Goal: Information Seeking & Learning: Learn about a topic

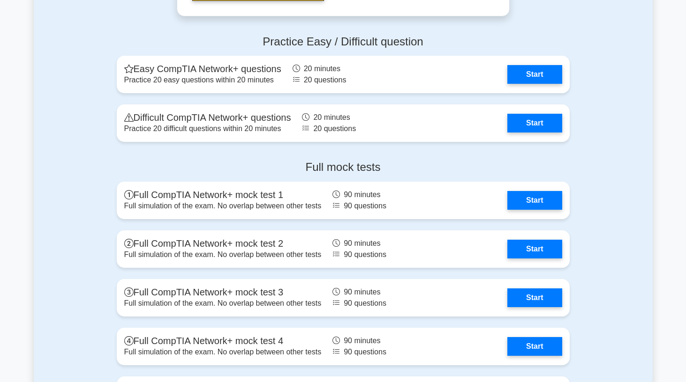
scroll to position [1874, 0]
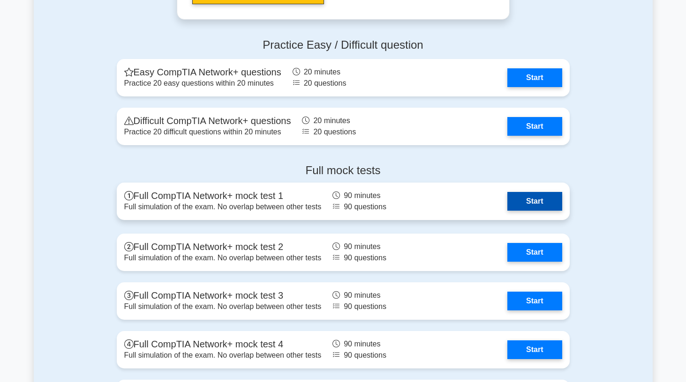
click at [507, 207] on link "Start" at bounding box center [534, 201] width 54 height 19
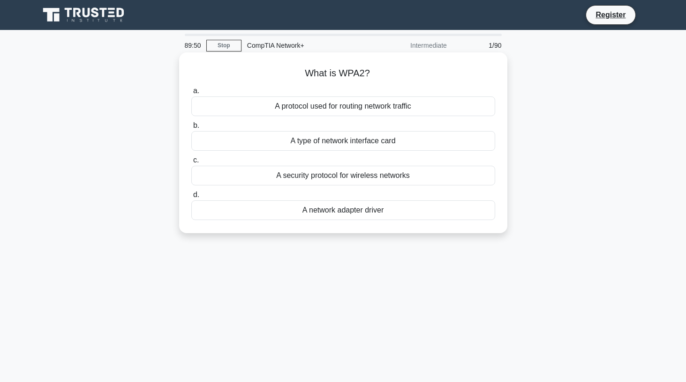
click at [355, 120] on label "b. A type of network interface card" at bounding box center [343, 135] width 304 height 31
click at [191, 123] on input "b. A type of network interface card" at bounding box center [191, 126] width 0 height 6
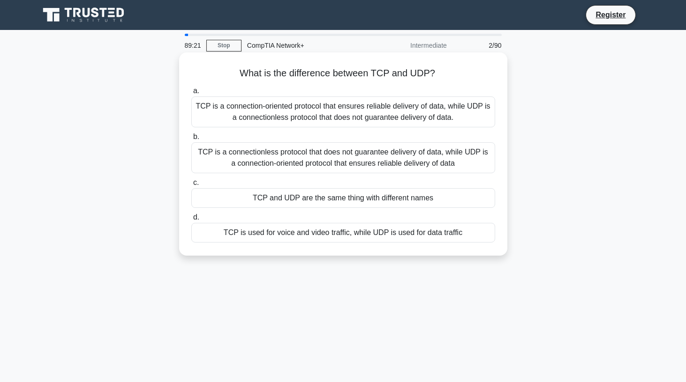
click at [334, 112] on div "TCP is a connection-oriented protocol that ensures reliable delivery of data, w…" at bounding box center [343, 112] width 304 height 31
click at [191, 94] on input "a. TCP is a connection-oriented protocol that ensures reliable delivery of data…" at bounding box center [191, 91] width 0 height 6
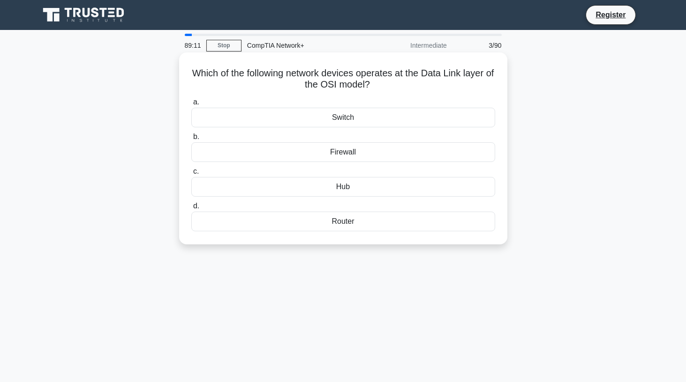
click at [355, 119] on div "Switch" at bounding box center [343, 118] width 304 height 20
click at [191, 105] on input "a. Switch" at bounding box center [191, 102] width 0 height 6
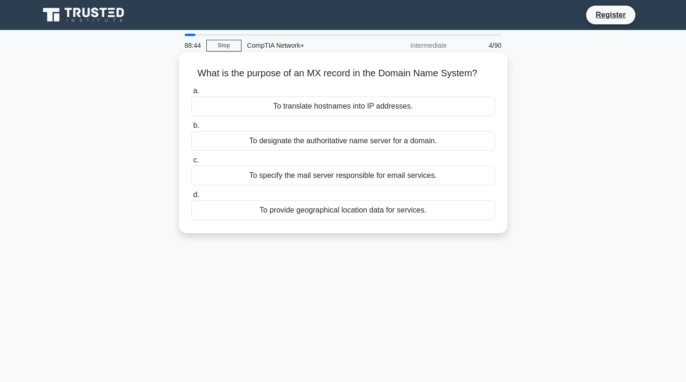
click at [329, 180] on div "To specify the mail server responsible for email services." at bounding box center [343, 176] width 304 height 20
click at [191, 164] on input "c. To specify the mail server responsible for email services." at bounding box center [191, 160] width 0 height 6
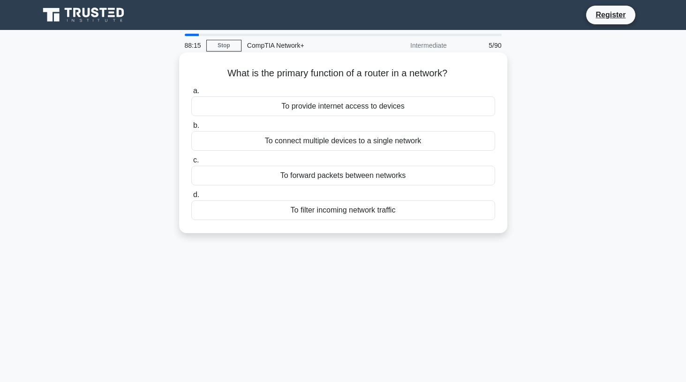
click at [330, 103] on div "To provide internet access to devices" at bounding box center [343, 107] width 304 height 20
click at [191, 94] on input "a. To provide internet access to devices" at bounding box center [191, 91] width 0 height 6
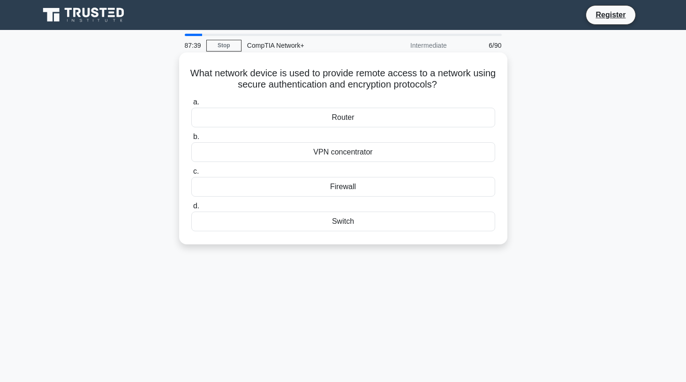
click at [347, 154] on div "VPN concentrator" at bounding box center [343, 152] width 304 height 20
click at [191, 140] on input "b. VPN concentrator" at bounding box center [191, 137] width 0 height 6
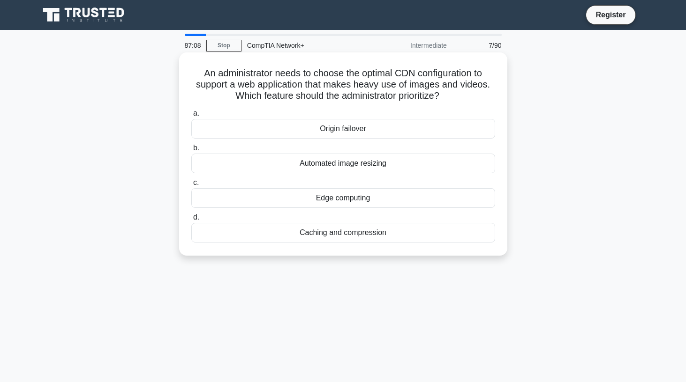
click at [347, 238] on div "Caching and compression" at bounding box center [343, 233] width 304 height 20
click at [191, 221] on input "d. Caching and compression" at bounding box center [191, 218] width 0 height 6
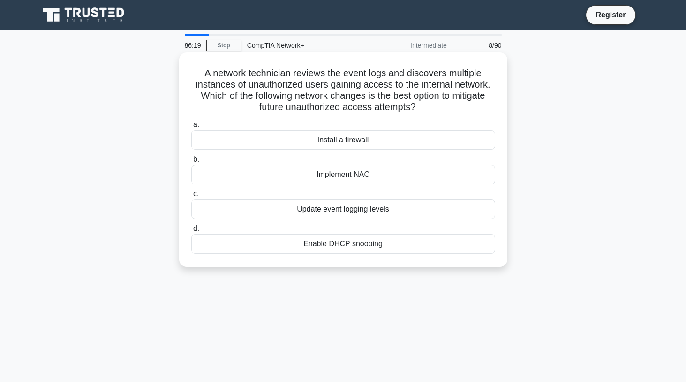
click at [347, 176] on div "Implement NAC" at bounding box center [343, 175] width 304 height 20
click at [191, 163] on input "b. Implement NAC" at bounding box center [191, 160] width 0 height 6
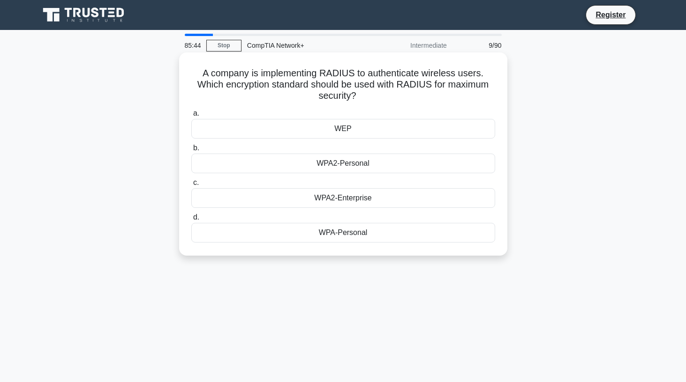
click at [342, 197] on div "WPA2-Enterprise" at bounding box center [343, 198] width 304 height 20
click at [191, 186] on input "c. WPA2-Enterprise" at bounding box center [191, 183] width 0 height 6
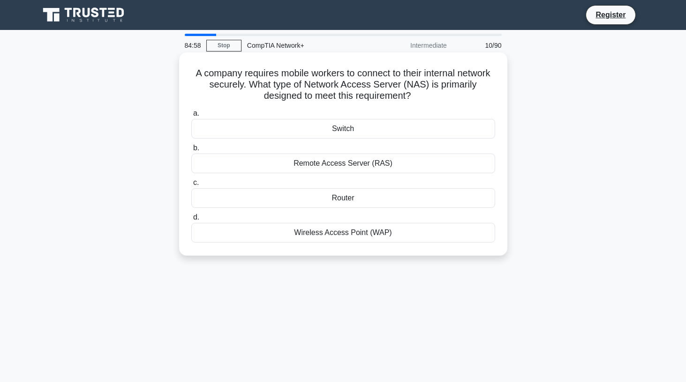
click at [336, 165] on div "Remote Access Server (RAS)" at bounding box center [343, 164] width 304 height 20
click at [191, 151] on input "b. Remote Access Server (RAS)" at bounding box center [191, 148] width 0 height 6
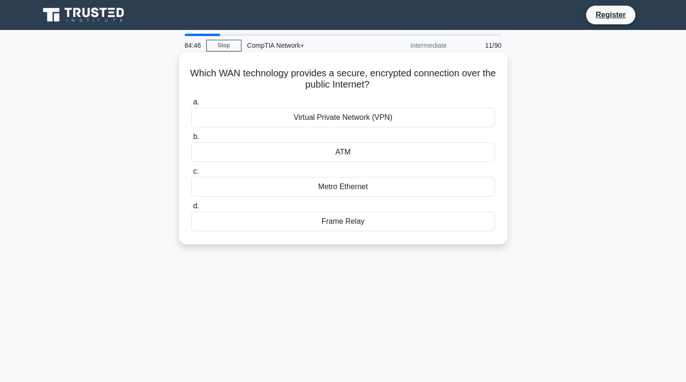
click at [336, 118] on div "Virtual Private Network (VPN)" at bounding box center [343, 118] width 304 height 20
click at [191, 105] on input "a. Virtual Private Network (VPN)" at bounding box center [191, 102] width 0 height 6
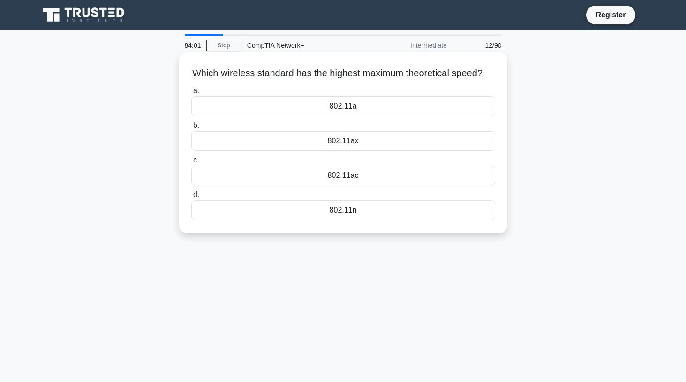
click at [346, 135] on div "802.11ax" at bounding box center [343, 141] width 304 height 20
click at [191, 129] on input "b. 802.11ax" at bounding box center [191, 126] width 0 height 6
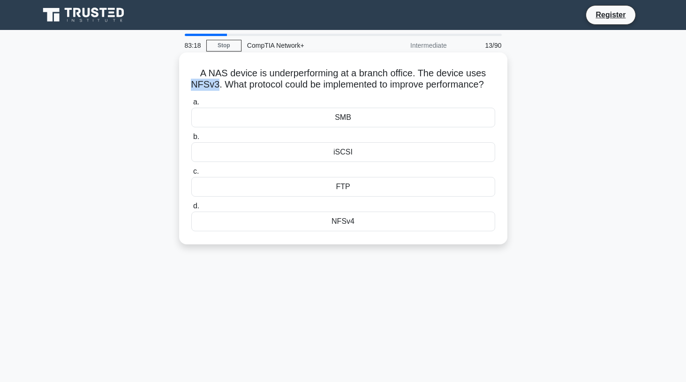
drag, startPoint x: 216, startPoint y: 83, endPoint x: 185, endPoint y: 83, distance: 30.5
click at [185, 83] on div "A NAS device is underperforming at a branch office. The device uses NFSv3. What…" at bounding box center [343, 148] width 321 height 185
copy h5 "NFSv3"
click at [181, 81] on div "A NAS device is underperforming at a branch office. The device uses NFSv3. What…" at bounding box center [343, 148] width 328 height 192
click at [352, 156] on div "iSCSI" at bounding box center [343, 152] width 304 height 20
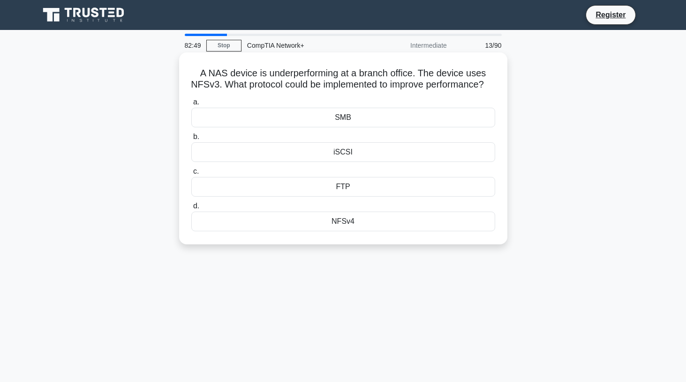
click at [191, 140] on input "b. iSCSI" at bounding box center [191, 137] width 0 height 6
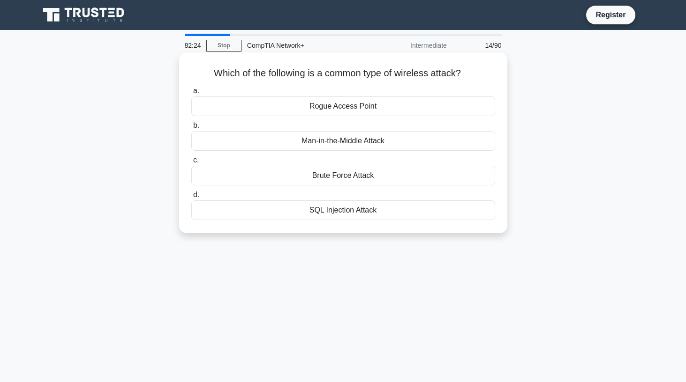
click at [340, 104] on div "Rogue Access Point" at bounding box center [343, 107] width 304 height 20
click at [191, 94] on input "a. Rogue Access Point" at bounding box center [191, 91] width 0 height 6
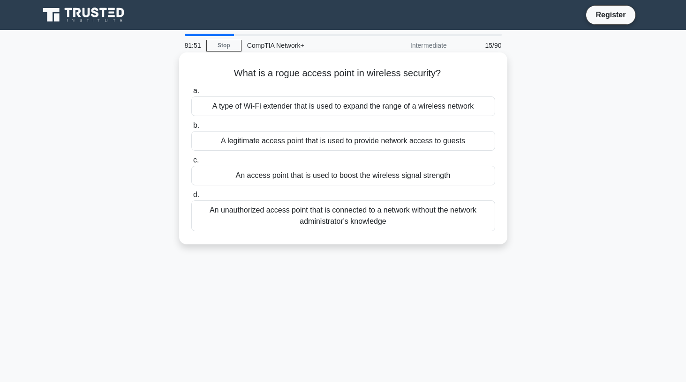
click at [421, 216] on div "An unauthorized access point that is connected to a network without the network…" at bounding box center [343, 216] width 304 height 31
click at [191, 198] on input "d. An unauthorized access point that is connected to a network without the netw…" at bounding box center [191, 195] width 0 height 6
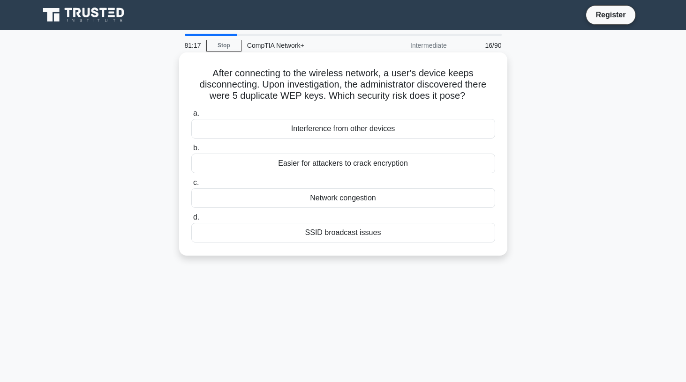
click at [363, 235] on div "SSID broadcast issues" at bounding box center [343, 233] width 304 height 20
click at [191, 221] on input "d. SSID broadcast issues" at bounding box center [191, 218] width 0 height 6
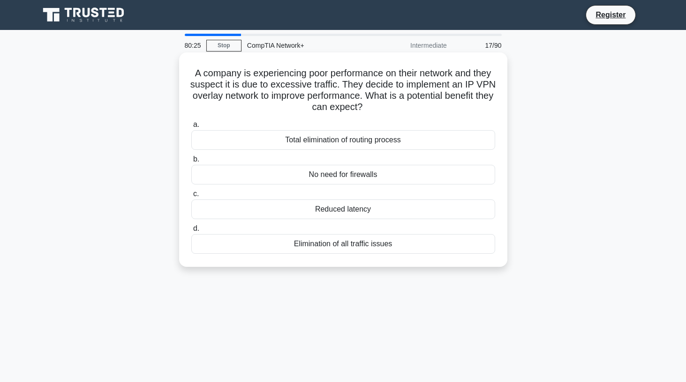
click at [376, 210] on div "Reduced latency" at bounding box center [343, 210] width 304 height 20
click at [191, 197] on input "c. Reduced latency" at bounding box center [191, 194] width 0 height 6
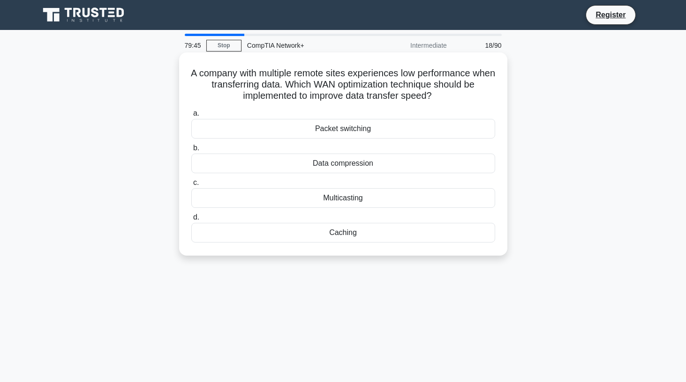
click at [361, 202] on div "Multicasting" at bounding box center [343, 198] width 304 height 20
click at [191, 186] on input "c. Multicasting" at bounding box center [191, 183] width 0 height 6
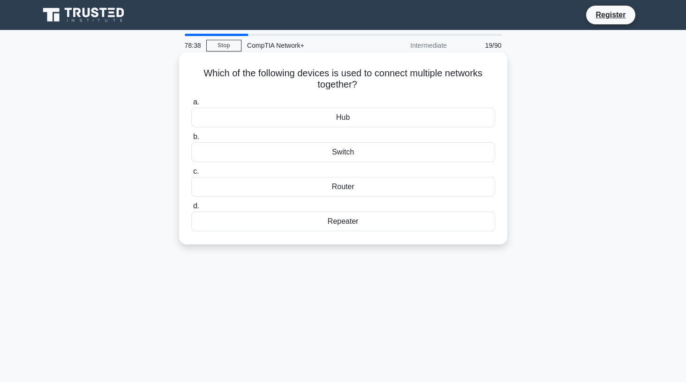
click at [344, 187] on div "Router" at bounding box center [343, 187] width 304 height 20
click at [191, 175] on input "c. Router" at bounding box center [191, 172] width 0 height 6
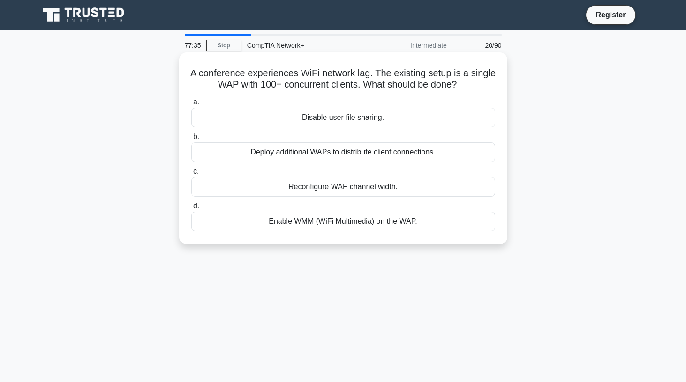
click at [389, 158] on div "Deploy additional WAPs to distribute client connections." at bounding box center [343, 152] width 304 height 20
click at [191, 140] on input "b. Deploy additional WAPs to distribute client connections." at bounding box center [191, 137] width 0 height 6
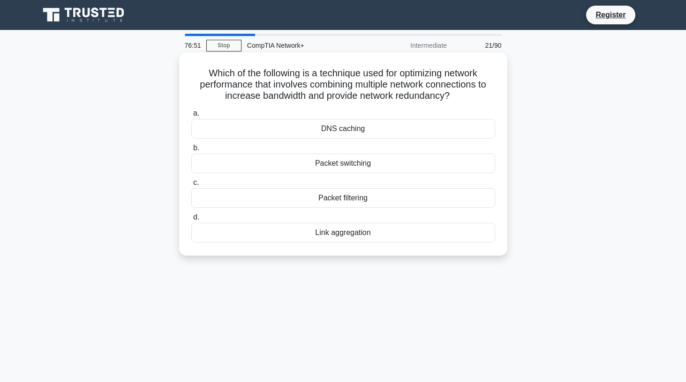
click at [389, 163] on div "Packet switching" at bounding box center [343, 164] width 304 height 20
click at [191, 151] on input "b. Packet switching" at bounding box center [191, 148] width 0 height 6
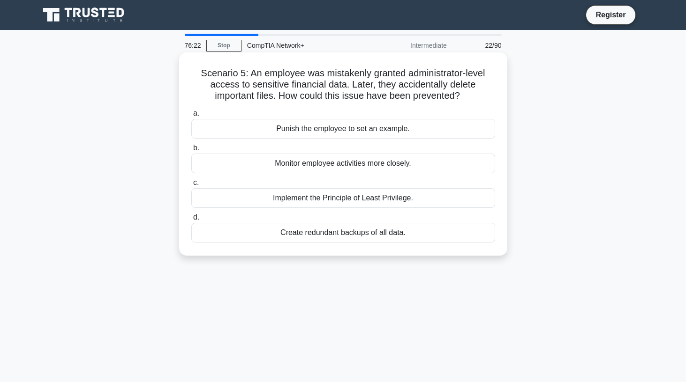
click at [367, 199] on div "Implement the Principle of Least Privilege." at bounding box center [343, 198] width 304 height 20
click at [191, 186] on input "c. Implement the Principle of Least Privilege." at bounding box center [191, 183] width 0 height 6
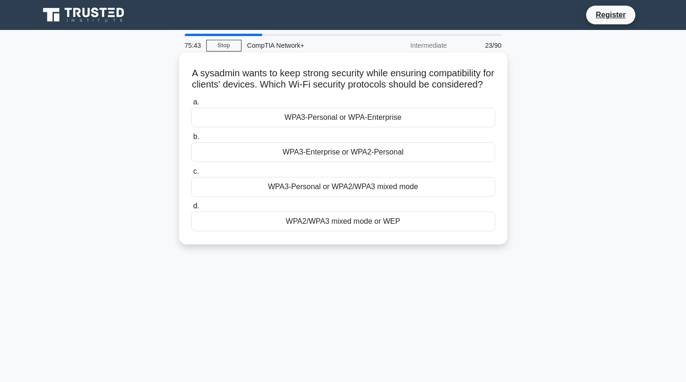
click at [371, 157] on div "WPA3-Enterprise or WPA2-Personal" at bounding box center [343, 152] width 304 height 20
click at [191, 140] on input "b. WPA3-Enterprise or WPA2-Personal" at bounding box center [191, 137] width 0 height 6
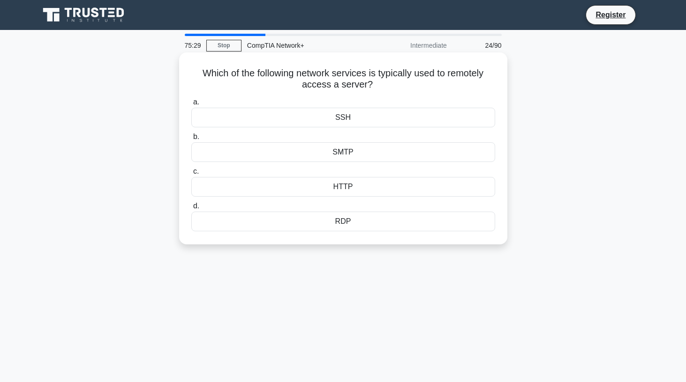
click at [356, 225] on div "RDP" at bounding box center [343, 222] width 304 height 20
click at [191, 209] on input "d. RDP" at bounding box center [191, 206] width 0 height 6
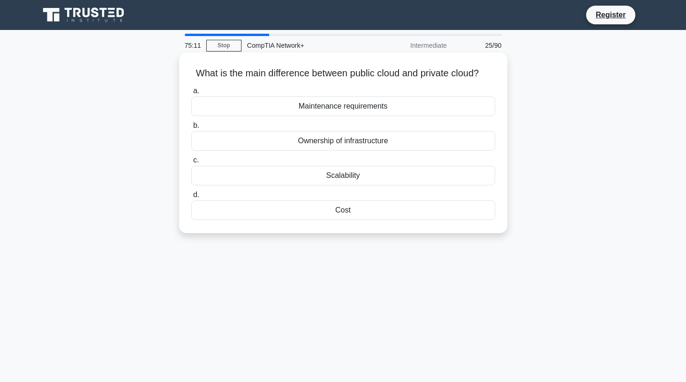
click at [359, 144] on div "Ownership of infrastructure" at bounding box center [343, 141] width 304 height 20
click at [191, 129] on input "b. Ownership of infrastructure" at bounding box center [191, 126] width 0 height 6
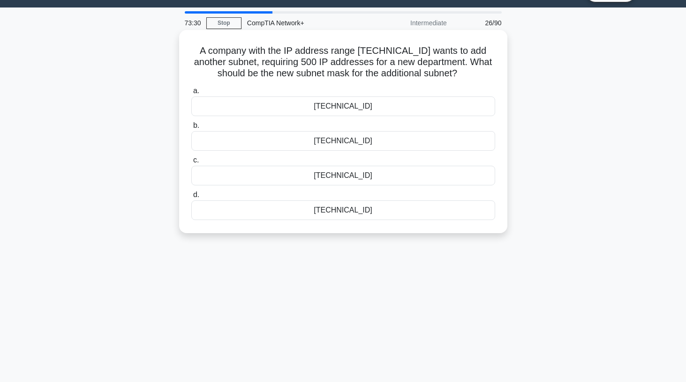
scroll to position [23, 0]
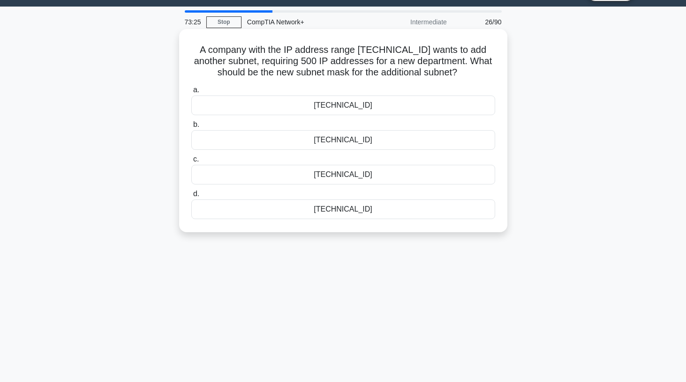
click at [345, 174] on div "255.255.254.0" at bounding box center [343, 175] width 304 height 20
click at [191, 163] on input "c. 255.255.254.0" at bounding box center [191, 160] width 0 height 6
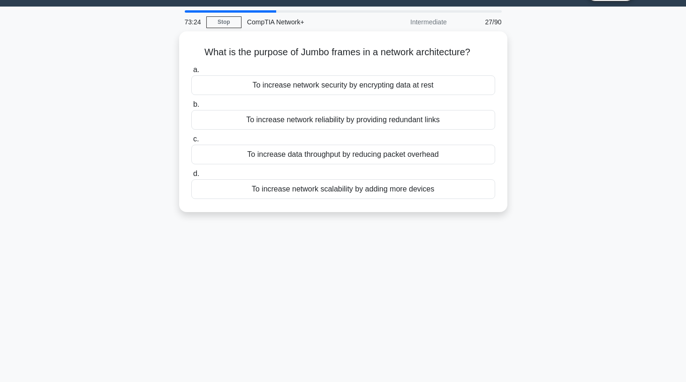
scroll to position [0, 0]
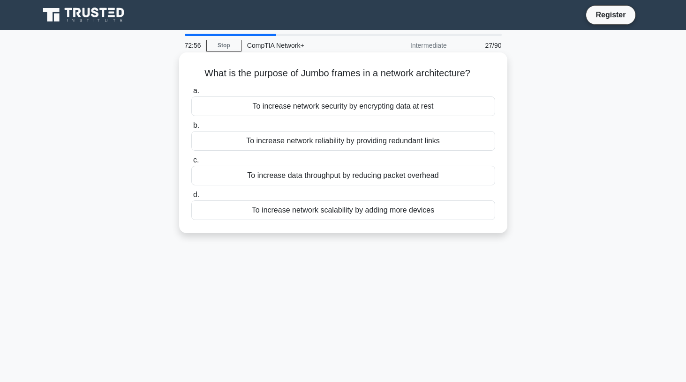
click at [347, 176] on div "To increase data throughput by reducing packet overhead" at bounding box center [343, 176] width 304 height 20
click at [191, 164] on input "c. To increase data throughput by reducing packet overhead" at bounding box center [191, 160] width 0 height 6
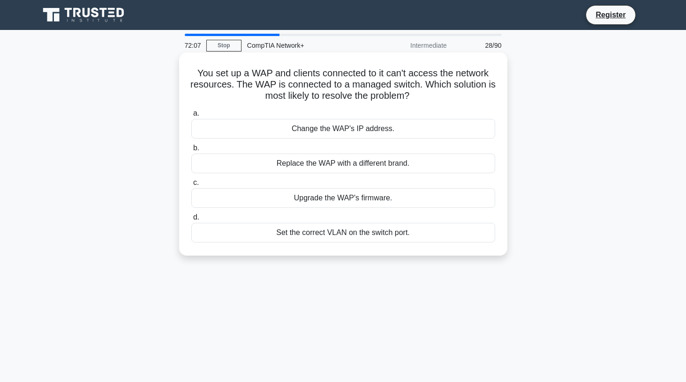
click at [349, 236] on div "Set the correct VLAN on the switch port." at bounding box center [343, 233] width 304 height 20
click at [191, 221] on input "d. Set the correct VLAN on the switch port." at bounding box center [191, 218] width 0 height 6
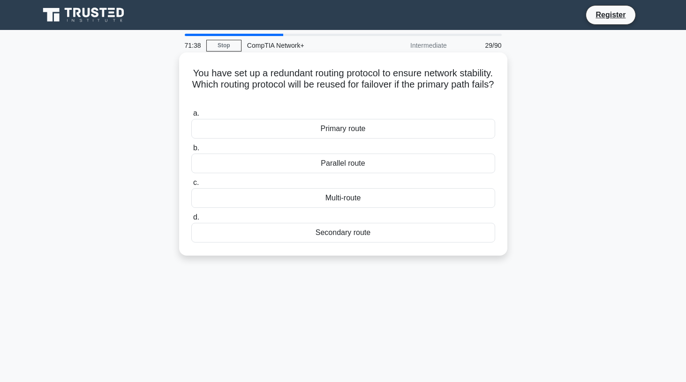
click at [362, 161] on div "Parallel route" at bounding box center [343, 164] width 304 height 20
click at [191, 151] on input "b. Parallel route" at bounding box center [191, 148] width 0 height 6
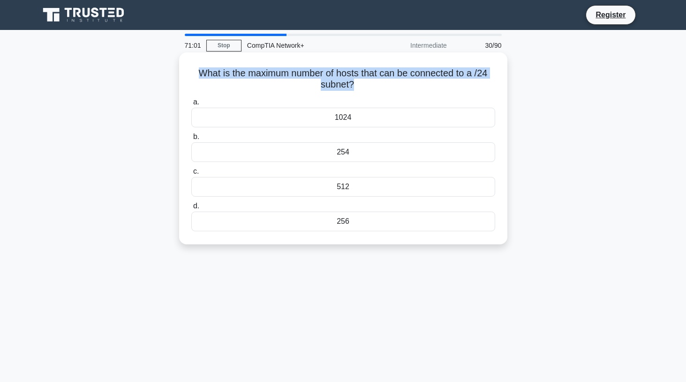
drag, startPoint x: 351, startPoint y: 87, endPoint x: 199, endPoint y: 75, distance: 153.3
click at [199, 75] on h5 "What is the maximum number of hosts that can be connected to a /24 subnet? .spi…" at bounding box center [343, 78] width 306 height 23
copy h5 "What is the maximum number of hosts that can be connected to a /24 subnet?"
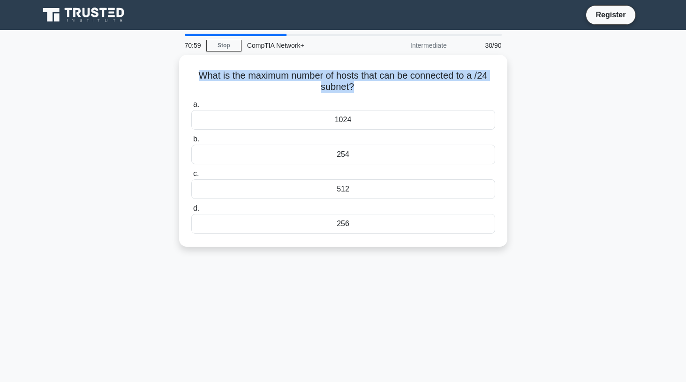
click at [591, 133] on div "What is the maximum number of hosts that can be connected to a /24 subnet? .spi…" at bounding box center [343, 156] width 619 height 203
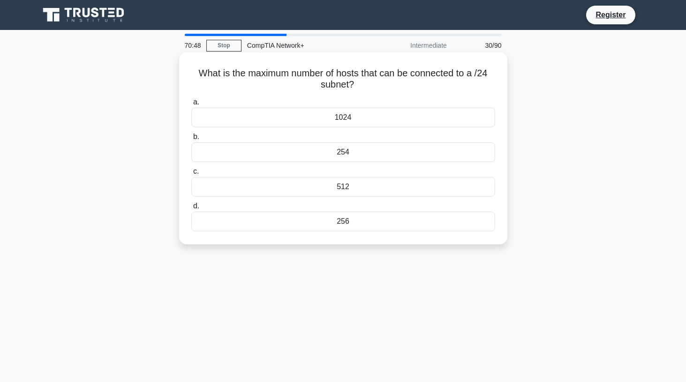
click at [288, 155] on div "254" at bounding box center [343, 152] width 304 height 20
click at [191, 140] on input "b. 254" at bounding box center [191, 137] width 0 height 6
click at [351, 122] on div "netstat" at bounding box center [343, 118] width 304 height 20
click at [191, 105] on input "a. netstat" at bounding box center [191, 102] width 0 height 6
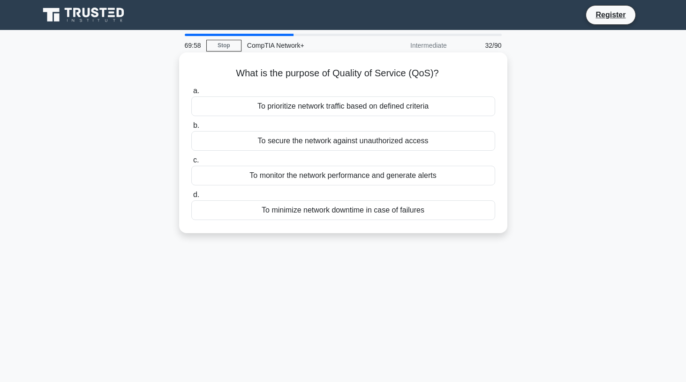
click at [347, 179] on div "To monitor the network performance and generate alerts" at bounding box center [343, 176] width 304 height 20
click at [191, 164] on input "c. To monitor the network performance and generate alerts" at bounding box center [191, 160] width 0 height 6
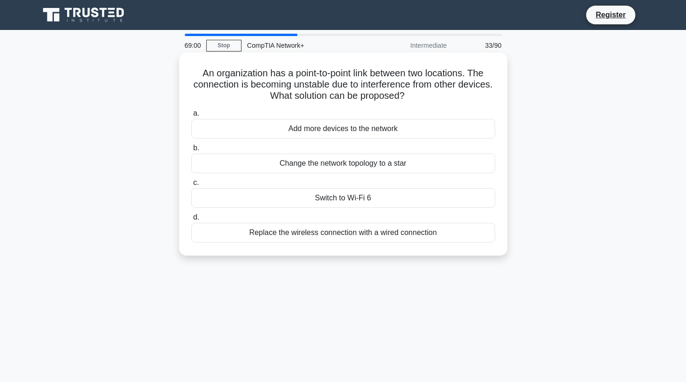
click at [374, 162] on div "Change the network topology to a star" at bounding box center [343, 164] width 304 height 20
click at [191, 151] on input "b. Change the network topology to a star" at bounding box center [191, 148] width 0 height 6
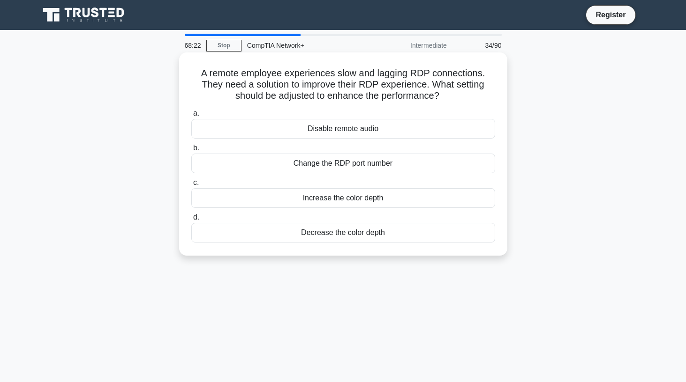
click at [370, 236] on div "Decrease the color depth" at bounding box center [343, 233] width 304 height 20
click at [191, 221] on input "d. Decrease the color depth" at bounding box center [191, 218] width 0 height 6
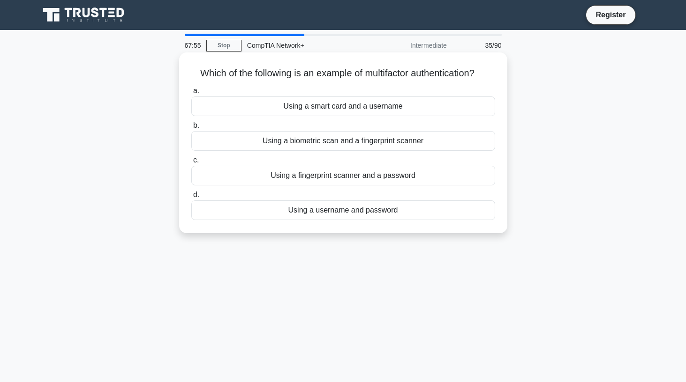
click at [347, 178] on div "Using a fingerprint scanner and a password" at bounding box center [343, 176] width 304 height 20
click at [191, 164] on input "c. Using a fingerprint scanner and a password" at bounding box center [191, 160] width 0 height 6
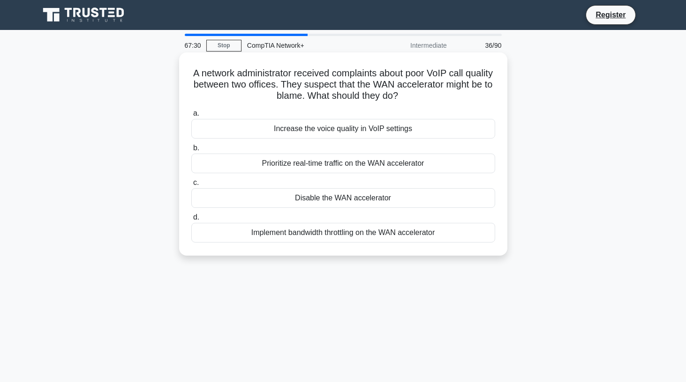
scroll to position [7, 0]
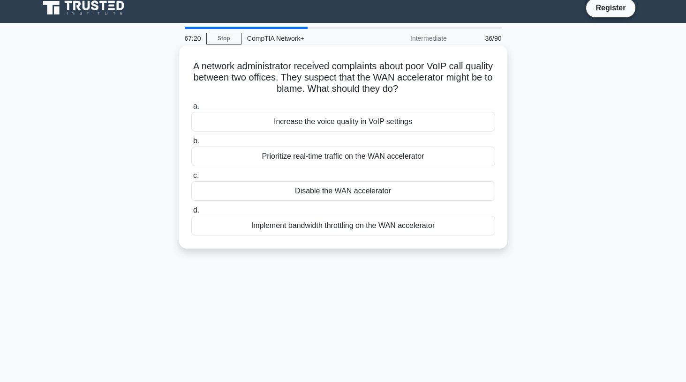
click at [349, 228] on div "Implement bandwidth throttling on the WAN accelerator" at bounding box center [343, 226] width 304 height 20
click at [191, 214] on input "d. Implement bandwidth throttling on the WAN accelerator" at bounding box center [191, 211] width 0 height 6
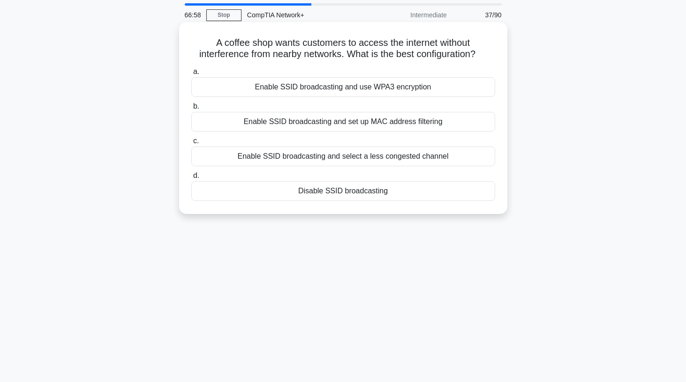
scroll to position [27, 0]
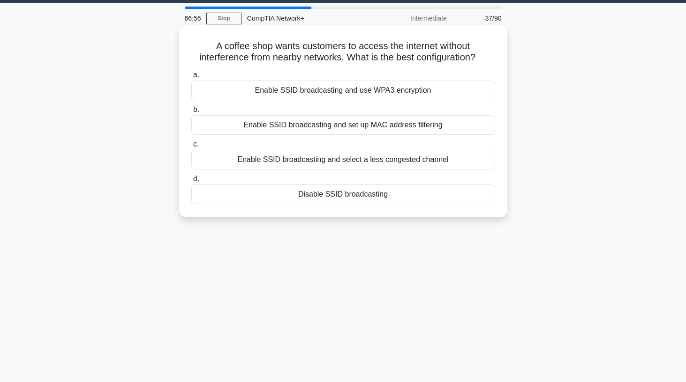
click at [348, 83] on div "Enable SSID broadcasting and use WPA3 encryption" at bounding box center [343, 91] width 304 height 20
click at [191, 78] on input "a. Enable SSID broadcasting and use WPA3 encryption" at bounding box center [191, 75] width 0 height 6
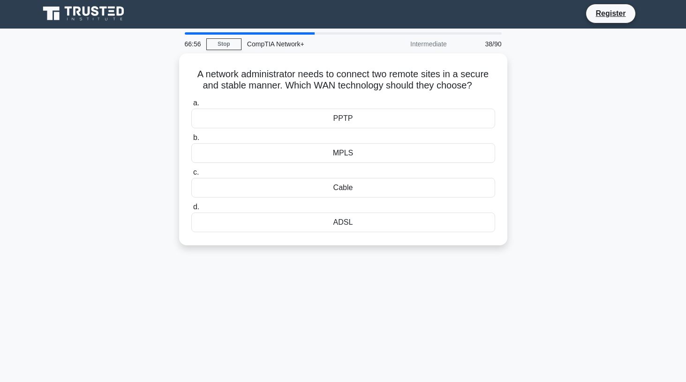
scroll to position [0, 0]
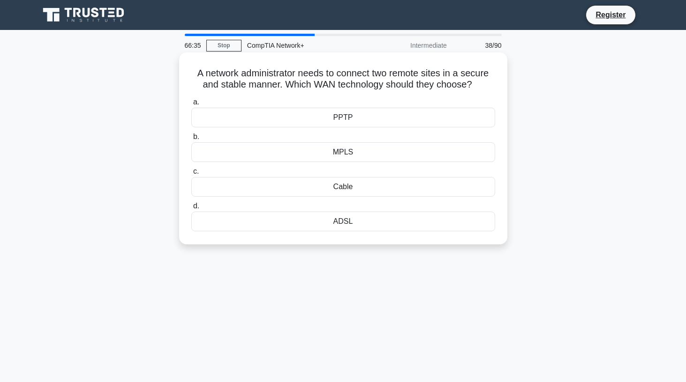
click at [351, 154] on div "MPLS" at bounding box center [343, 152] width 304 height 20
click at [191, 140] on input "b. MPLS" at bounding box center [191, 137] width 0 height 6
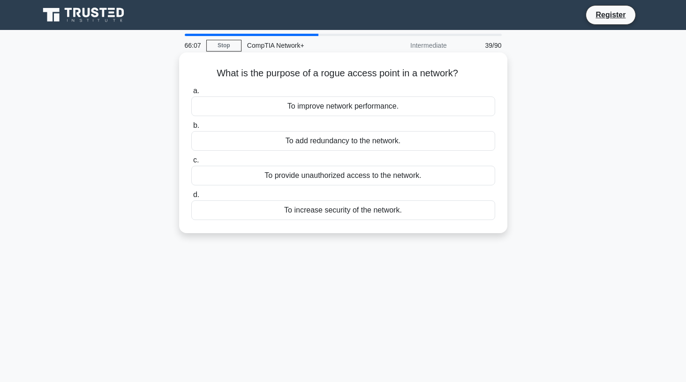
click at [318, 181] on div "To provide unauthorized access to the network." at bounding box center [343, 176] width 304 height 20
click at [191, 164] on input "c. To provide unauthorized access to the network." at bounding box center [191, 160] width 0 height 6
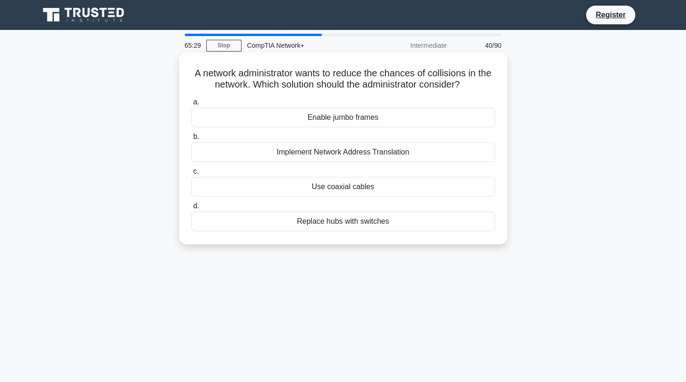
click at [364, 118] on div "Enable jumbo frames" at bounding box center [343, 118] width 304 height 20
click at [191, 105] on input "a. Enable jumbo frames" at bounding box center [191, 102] width 0 height 6
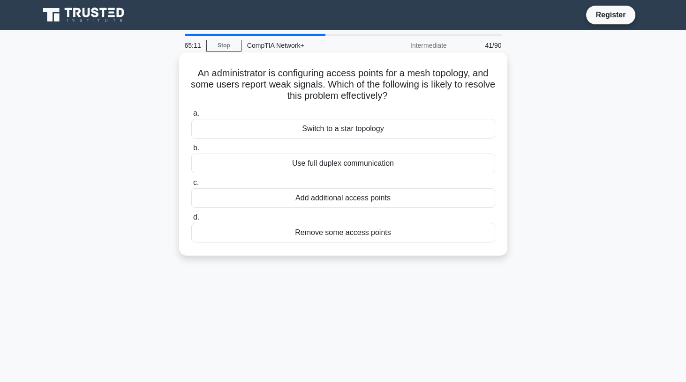
click at [354, 202] on div "Add additional access points" at bounding box center [343, 198] width 304 height 20
click at [191, 186] on input "c. Add additional access points" at bounding box center [191, 183] width 0 height 6
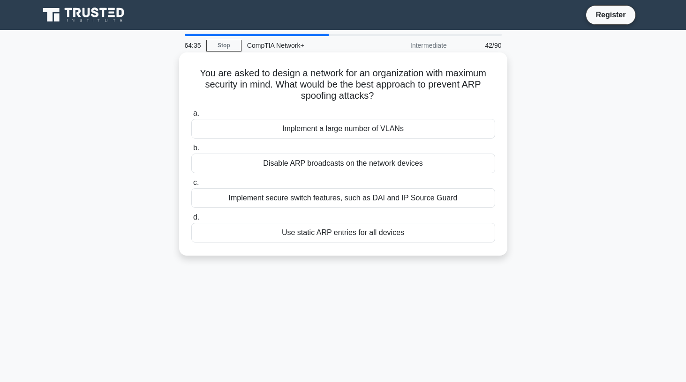
click at [354, 197] on div "Implement secure switch features, such as DAI and IP Source Guard" at bounding box center [343, 198] width 304 height 20
click at [191, 186] on input "c. Implement secure switch features, such as DAI and IP Source Guard" at bounding box center [191, 183] width 0 height 6
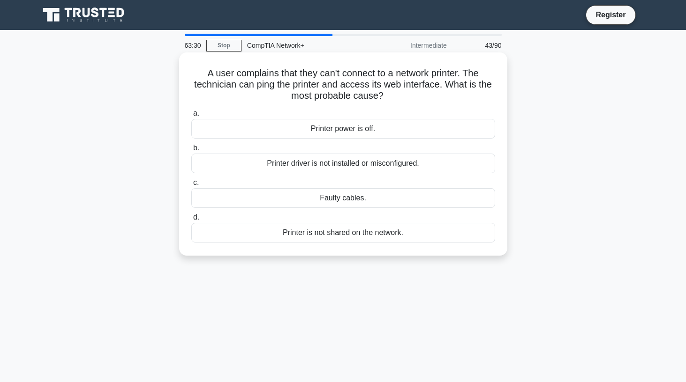
click at [330, 235] on div "Printer is not shared on the network." at bounding box center [343, 233] width 304 height 20
click at [191, 221] on input "d. Printer is not shared on the network." at bounding box center [191, 218] width 0 height 6
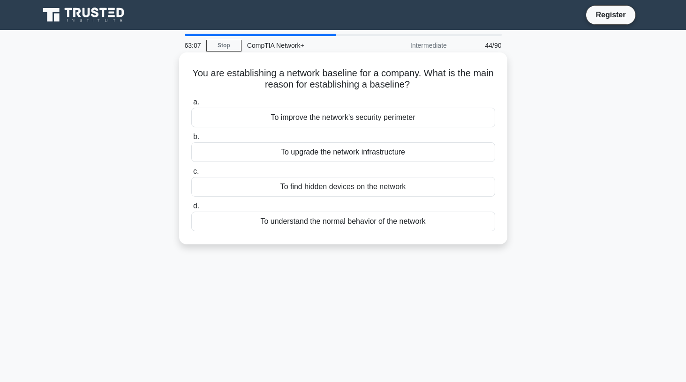
click at [355, 224] on div "To understand the normal behavior of the network" at bounding box center [343, 222] width 304 height 20
click at [191, 209] on input "d. To understand the normal behavior of the network" at bounding box center [191, 206] width 0 height 6
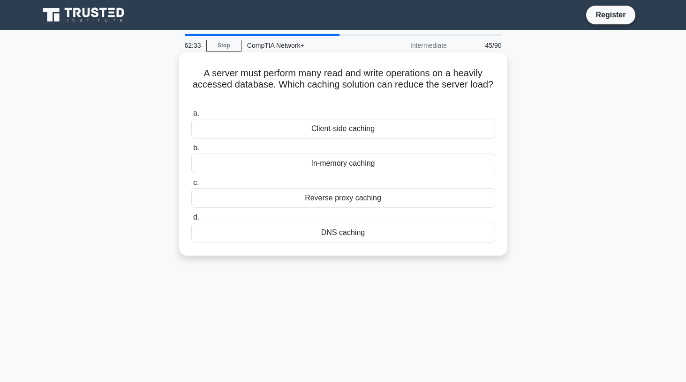
click at [344, 132] on div "Client-side caching" at bounding box center [343, 129] width 304 height 20
click at [191, 117] on input "a. Client-side caching" at bounding box center [191, 114] width 0 height 6
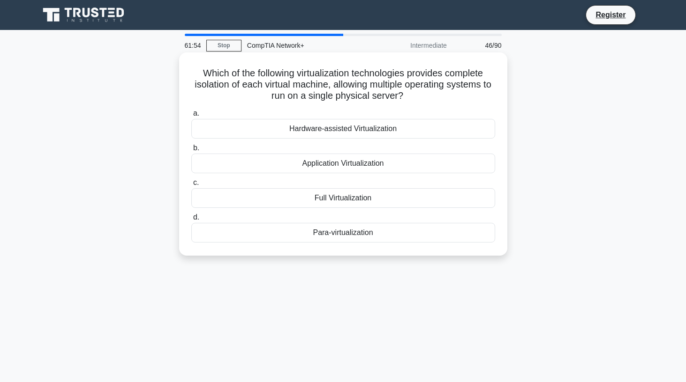
click at [365, 165] on div "Application Virtualization" at bounding box center [343, 164] width 304 height 20
click at [191, 151] on input "b. Application Virtualization" at bounding box center [191, 148] width 0 height 6
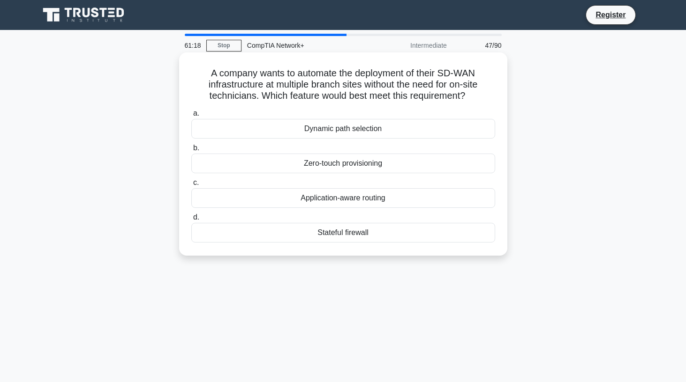
click at [358, 135] on div "Dynamic path selection" at bounding box center [343, 129] width 304 height 20
click at [191, 117] on input "a. Dynamic path selection" at bounding box center [191, 114] width 0 height 6
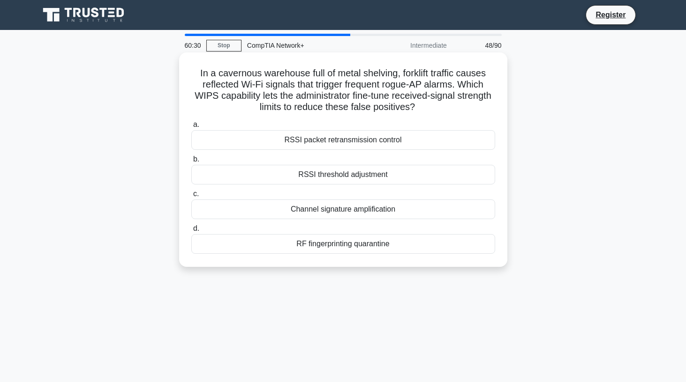
click at [362, 177] on div "RSSI threshold adjustment" at bounding box center [343, 175] width 304 height 20
click at [191, 163] on input "b. RSSI threshold adjustment" at bounding box center [191, 160] width 0 height 6
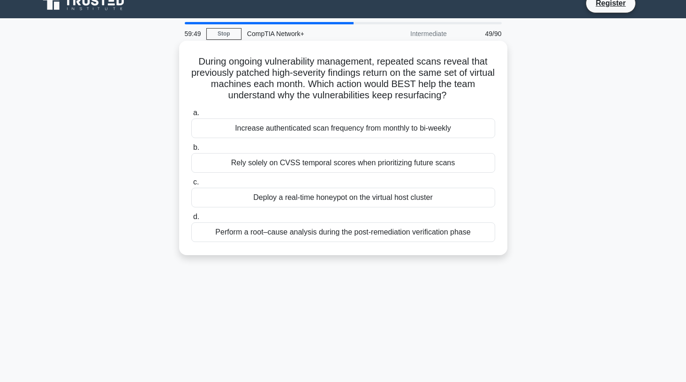
scroll to position [7, 0]
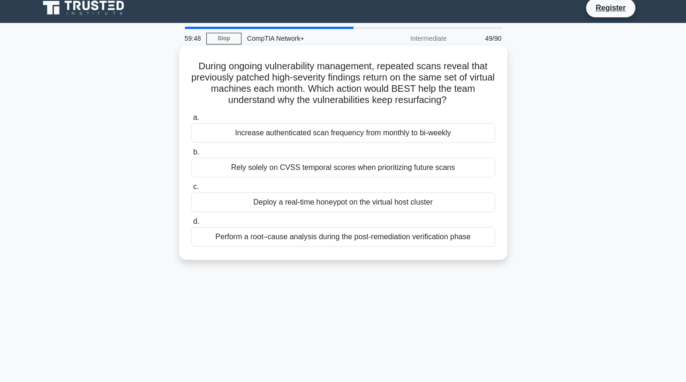
click at [353, 242] on div "Perform a root–cause analysis during the post-remediation verification phase" at bounding box center [343, 237] width 304 height 20
click at [191, 225] on input "d. Perform a root–cause analysis during the post-remediation verification phase" at bounding box center [191, 222] width 0 height 6
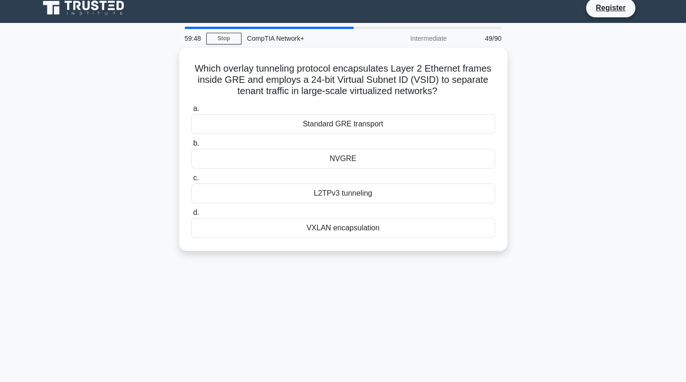
scroll to position [0, 0]
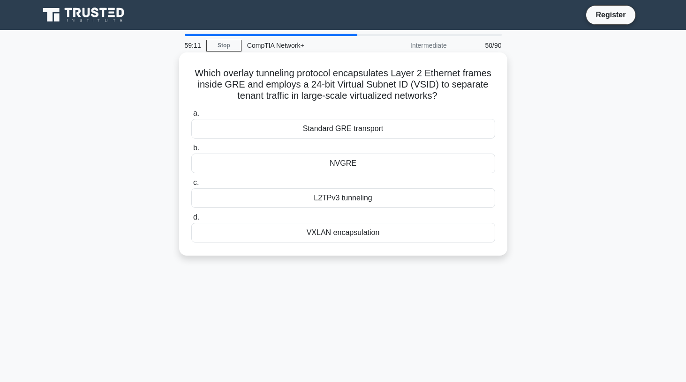
click at [349, 236] on div "VXLAN encapsulation" at bounding box center [343, 233] width 304 height 20
click at [191, 221] on input "d. VXLAN encapsulation" at bounding box center [191, 218] width 0 height 6
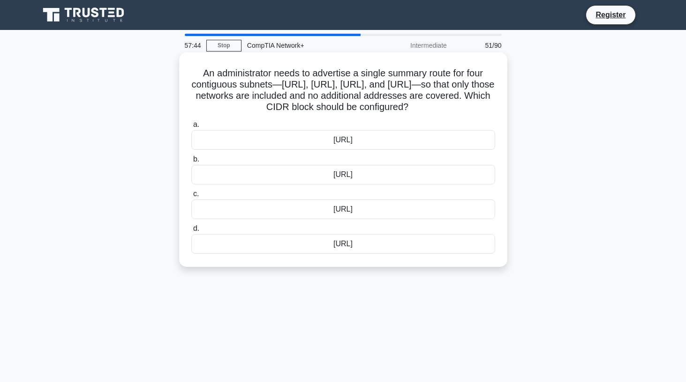
click at [362, 149] on div "192.168.0.0/21" at bounding box center [343, 140] width 304 height 20
click at [191, 128] on input "a. 192.168.0.0/21" at bounding box center [191, 125] width 0 height 6
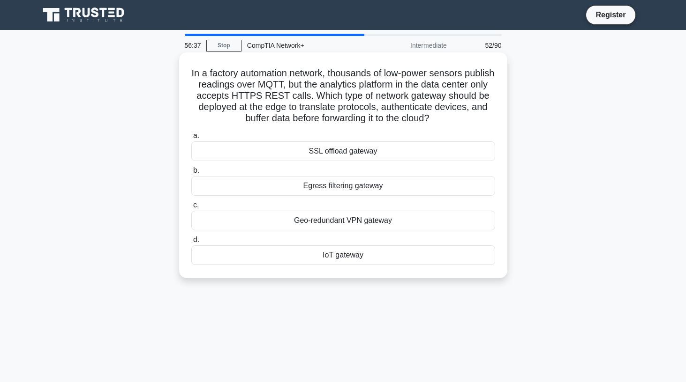
click at [354, 186] on div "Egress filtering gateway" at bounding box center [343, 186] width 304 height 20
click at [191, 174] on input "b. Egress filtering gateway" at bounding box center [191, 171] width 0 height 6
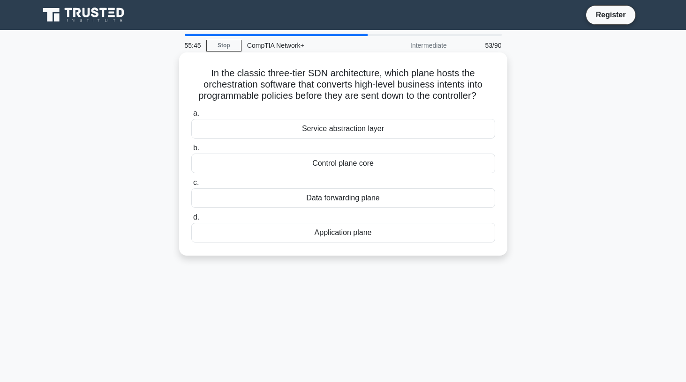
click at [348, 199] on div "Data forwarding plane" at bounding box center [343, 198] width 304 height 20
click at [191, 186] on input "c. Data forwarding plane" at bounding box center [191, 183] width 0 height 6
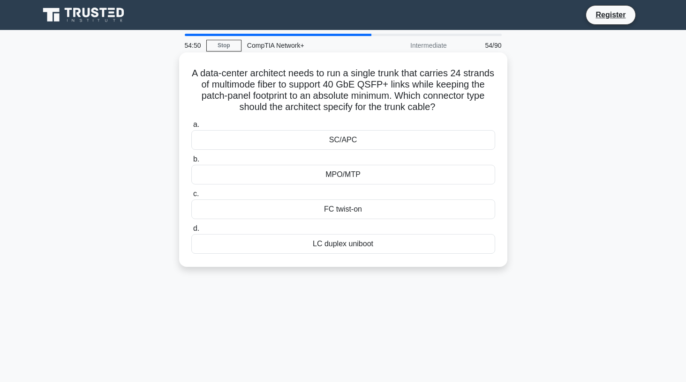
click at [331, 176] on div "MPO/MTP" at bounding box center [343, 175] width 304 height 20
click at [191, 163] on input "b. MPO/MTP" at bounding box center [191, 160] width 0 height 6
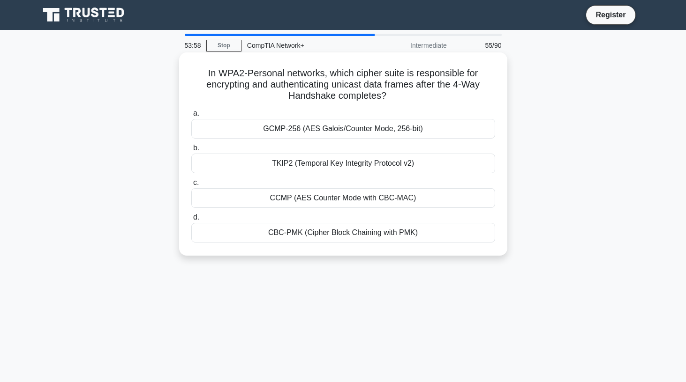
click at [411, 202] on div "CCMP (AES Counter Mode with CBC-MAC)" at bounding box center [343, 198] width 304 height 20
click at [191, 186] on input "c. CCMP (AES Counter Mode with CBC-MAC)" at bounding box center [191, 183] width 0 height 6
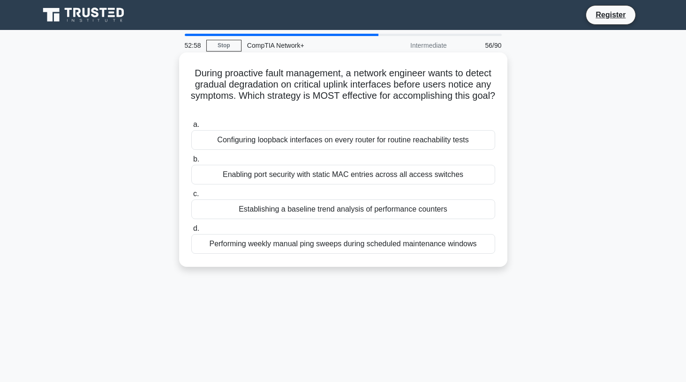
click at [353, 141] on div "Configuring loopback interfaces on every router for routine reachability tests" at bounding box center [343, 140] width 304 height 20
click at [191, 128] on input "a. Configuring loopback interfaces on every router for routine reachability tes…" at bounding box center [191, 125] width 0 height 6
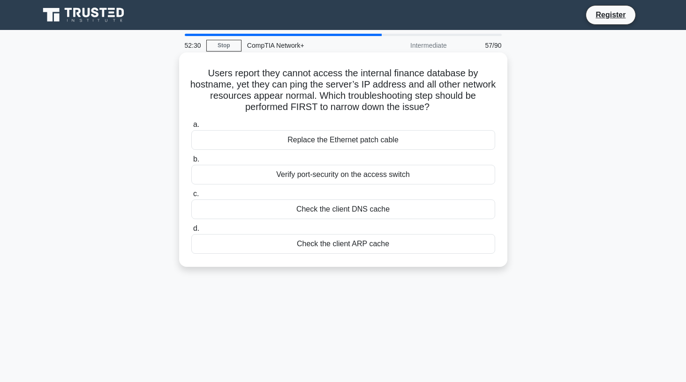
click at [351, 208] on div "Check the client DNS cache" at bounding box center [343, 210] width 304 height 20
click at [191, 197] on input "c. Check the client DNS cache" at bounding box center [191, 194] width 0 height 6
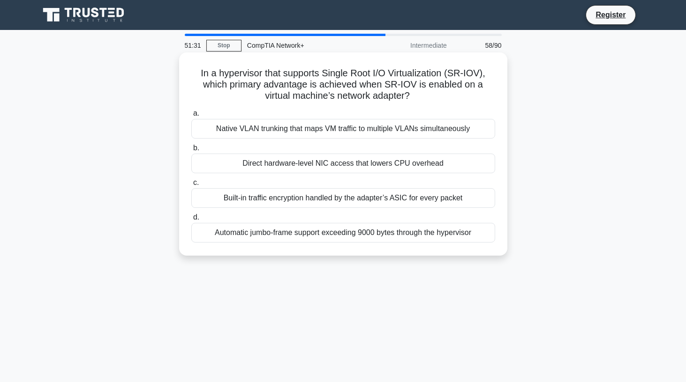
click at [343, 128] on div "Native VLAN trunking that maps VM traffic to multiple VLANs simultaneously" at bounding box center [343, 129] width 304 height 20
click at [191, 117] on input "a. Native VLAN trunking that maps VM traffic to multiple VLANs simultaneously" at bounding box center [191, 114] width 0 height 6
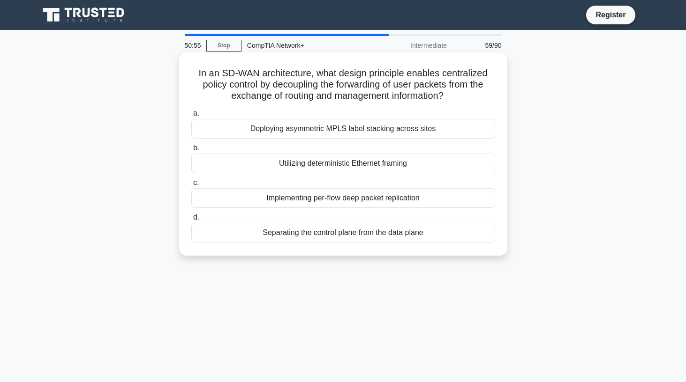
click at [349, 236] on div "Separating the control plane from the data plane" at bounding box center [343, 233] width 304 height 20
click at [191, 221] on input "d. Separating the control plane from the data plane" at bounding box center [191, 218] width 0 height 6
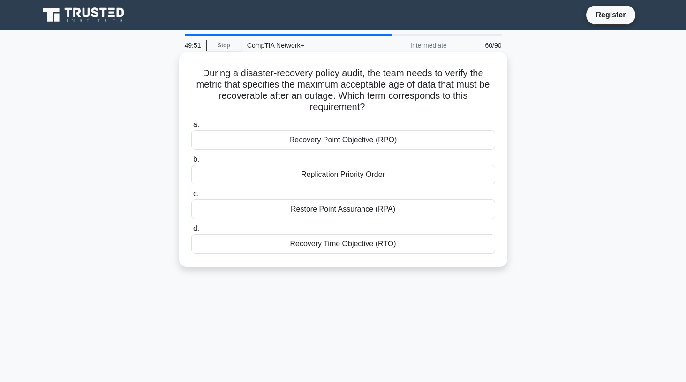
click at [353, 146] on div "Recovery Point Objective (RPO)" at bounding box center [343, 140] width 304 height 20
click at [191, 128] on input "a. Recovery Point Objective (RPO)" at bounding box center [191, 125] width 0 height 6
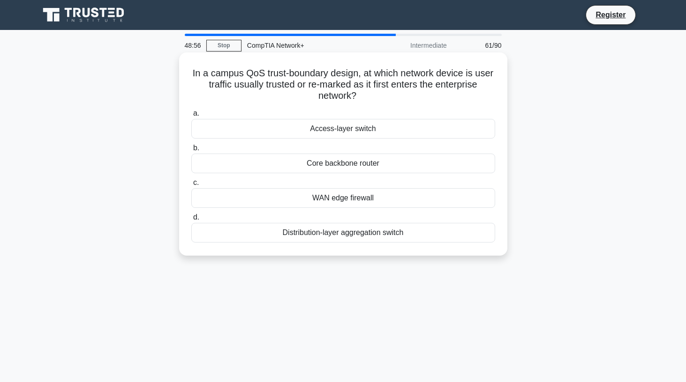
click at [371, 132] on div "Access-layer switch" at bounding box center [343, 129] width 304 height 20
click at [191, 117] on input "a. Access-layer switch" at bounding box center [191, 114] width 0 height 6
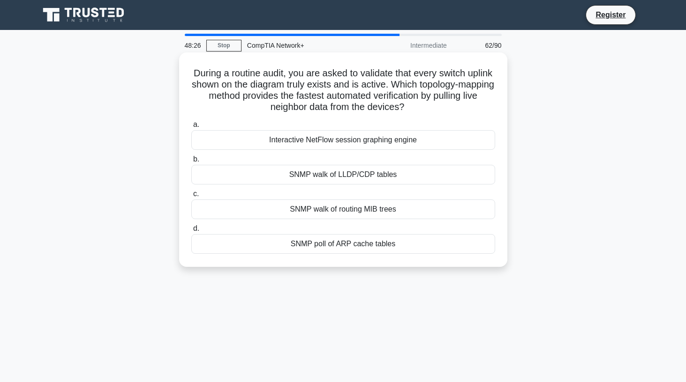
click at [372, 210] on div "SNMP walk of routing MIB trees" at bounding box center [343, 210] width 304 height 20
click at [191, 197] on input "c. SNMP walk of routing MIB trees" at bounding box center [191, 194] width 0 height 6
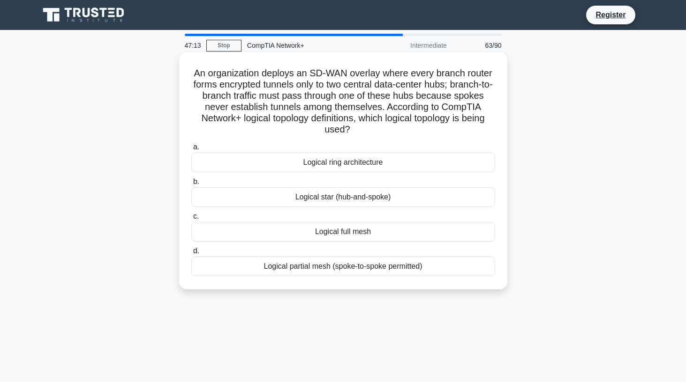
click at [351, 198] on div "Logical star (hub-and-spoke)" at bounding box center [343, 197] width 304 height 20
click at [191, 185] on input "b. Logical star (hub-and-spoke)" at bounding box center [191, 182] width 0 height 6
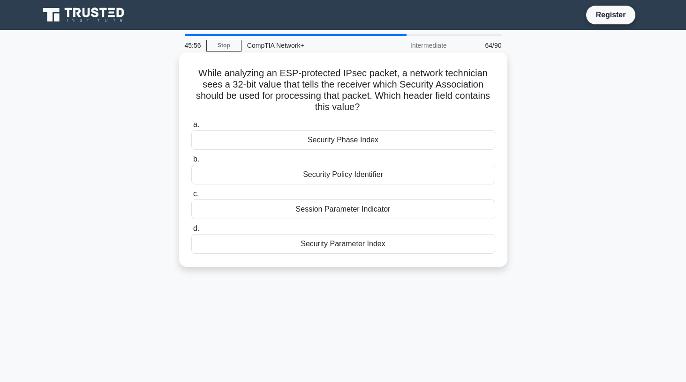
click at [356, 246] on div "Security Parameter Index" at bounding box center [343, 244] width 304 height 20
click at [191, 232] on input "d. Security Parameter Index" at bounding box center [191, 229] width 0 height 6
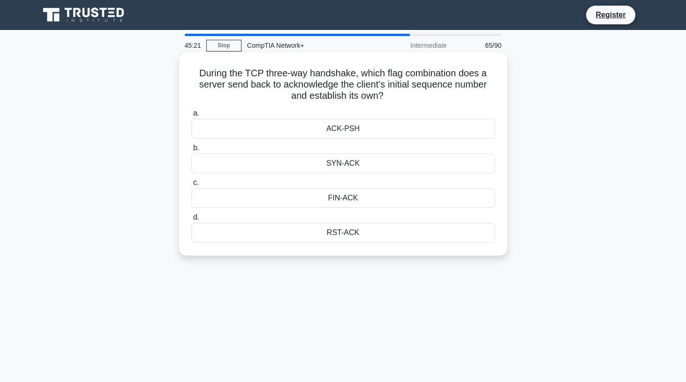
click at [370, 163] on div "SYN-ACK" at bounding box center [343, 164] width 304 height 20
click at [191, 151] on input "b. SYN-ACK" at bounding box center [191, 148] width 0 height 6
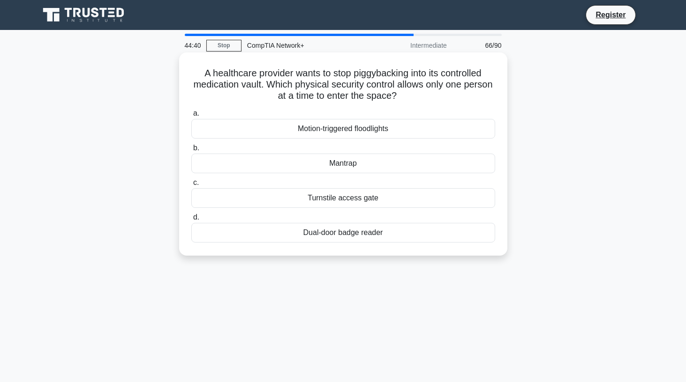
click at [356, 202] on div "Turnstile access gate" at bounding box center [343, 198] width 304 height 20
click at [191, 186] on input "c. Turnstile access gate" at bounding box center [191, 183] width 0 height 6
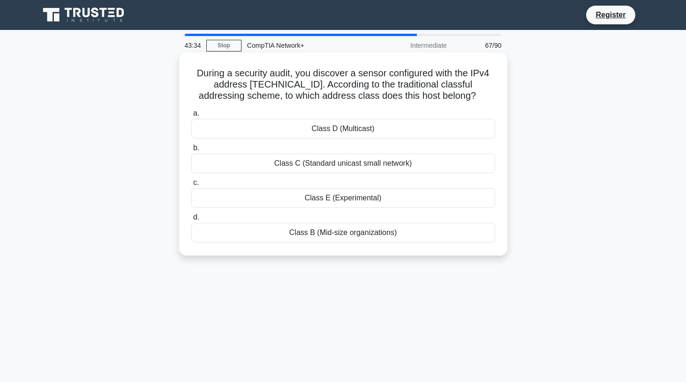
click at [350, 203] on div "Class E (Experimental)" at bounding box center [343, 198] width 304 height 20
click at [191, 186] on input "c. Class E (Experimental)" at bounding box center [191, 183] width 0 height 6
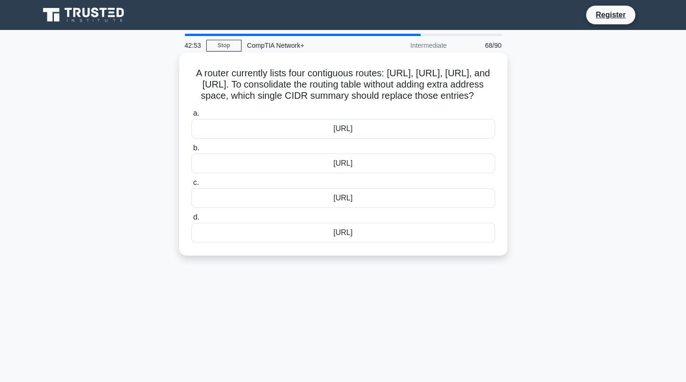
click at [358, 173] on div "10.44.0.0/24" at bounding box center [343, 164] width 304 height 20
click at [191, 151] on input "b. 10.44.0.0/24" at bounding box center [191, 148] width 0 height 6
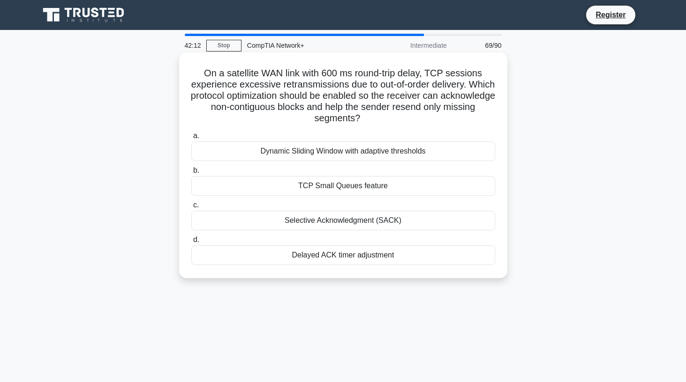
click at [360, 214] on div "Selective Acknowledgment (SACK)" at bounding box center [343, 221] width 304 height 20
click at [191, 209] on input "c. Selective Acknowledgment (SACK)" at bounding box center [191, 205] width 0 height 6
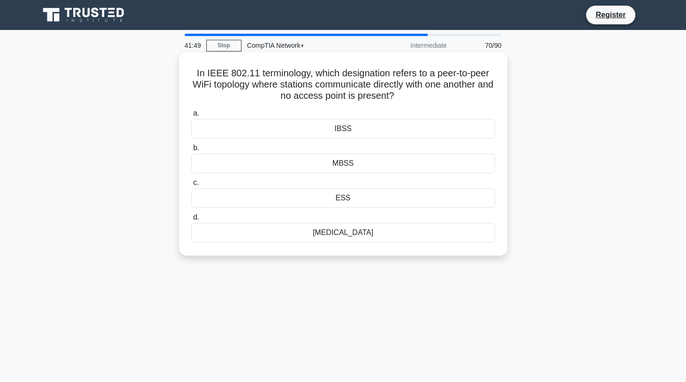
click at [343, 240] on div "BSS" at bounding box center [343, 233] width 304 height 20
click at [191, 221] on input "d. BSS" at bounding box center [191, 218] width 0 height 6
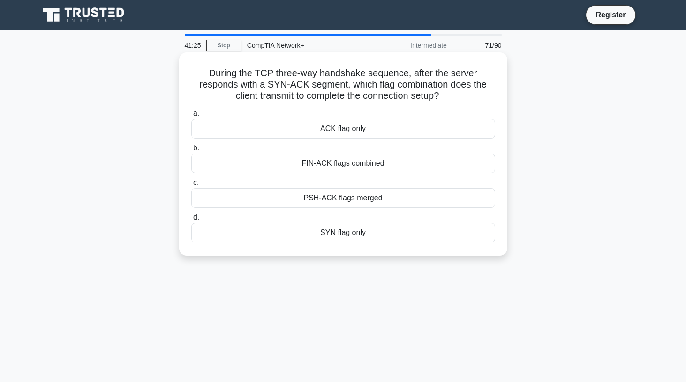
click at [349, 134] on div "ACK flag only" at bounding box center [343, 129] width 304 height 20
click at [191, 117] on input "a. ACK flag only" at bounding box center [191, 114] width 0 height 6
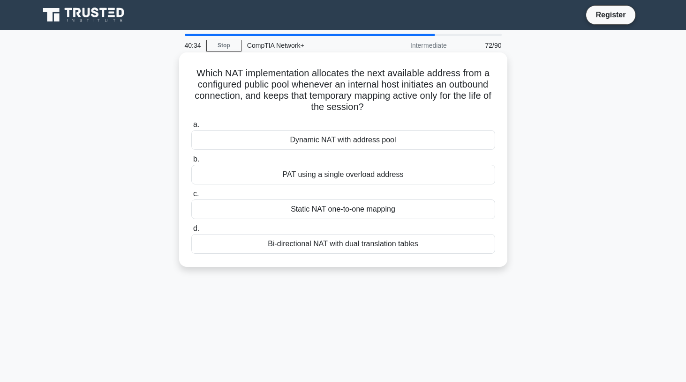
scroll to position [2, 0]
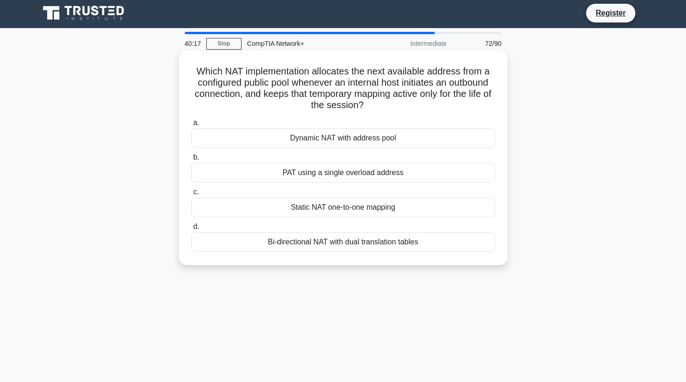
click at [349, 178] on div "PAT using a single overload address" at bounding box center [343, 173] width 304 height 20
click at [191, 161] on input "b. PAT using a single overload address" at bounding box center [191, 158] width 0 height 6
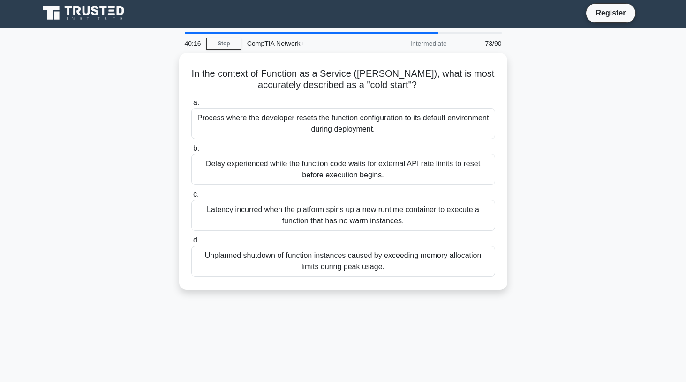
scroll to position [0, 0]
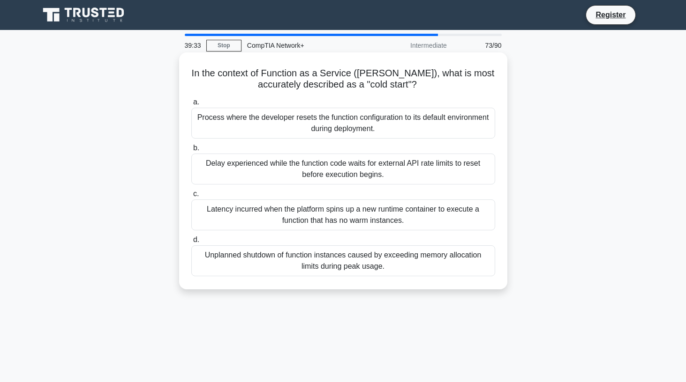
click at [345, 219] on div "Latency incurred when the platform spins up a new runtime container to execute …" at bounding box center [343, 215] width 304 height 31
click at [191, 197] on input "c. Latency incurred when the platform spins up a new runtime container to execu…" at bounding box center [191, 194] width 0 height 6
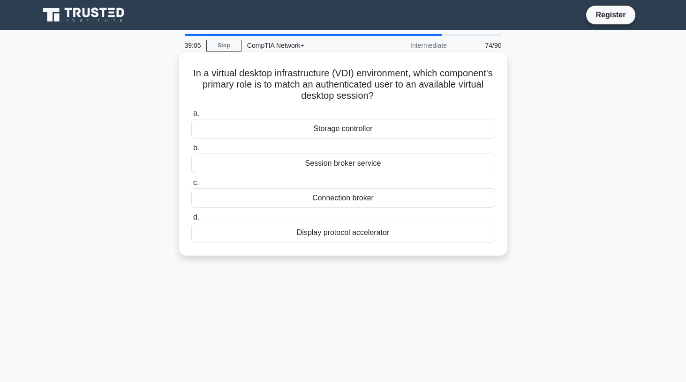
click at [347, 168] on div "Session broker service" at bounding box center [343, 164] width 304 height 20
click at [191, 151] on input "b. Session broker service" at bounding box center [191, 148] width 0 height 6
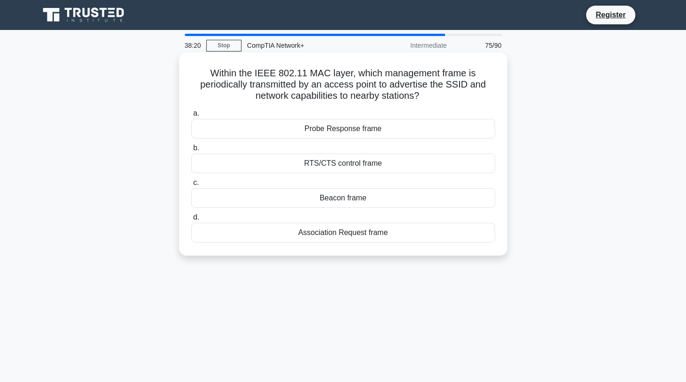
click at [351, 163] on div "RTS/CTS control frame" at bounding box center [343, 164] width 304 height 20
click at [191, 151] on input "b. RTS/CTS control frame" at bounding box center [191, 148] width 0 height 6
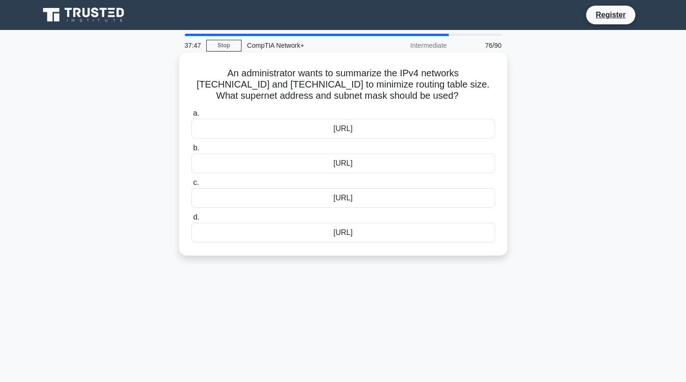
click at [357, 167] on div "192.168.32.0/24" at bounding box center [343, 164] width 304 height 20
click at [191, 151] on input "b. 192.168.32.0/24" at bounding box center [191, 148] width 0 height 6
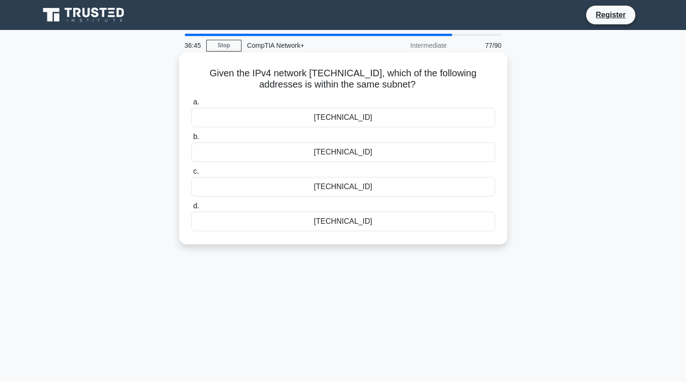
click at [359, 188] on div "10.25.127.250" at bounding box center [343, 187] width 304 height 20
click at [191, 175] on input "c. 10.25.127.250" at bounding box center [191, 172] width 0 height 6
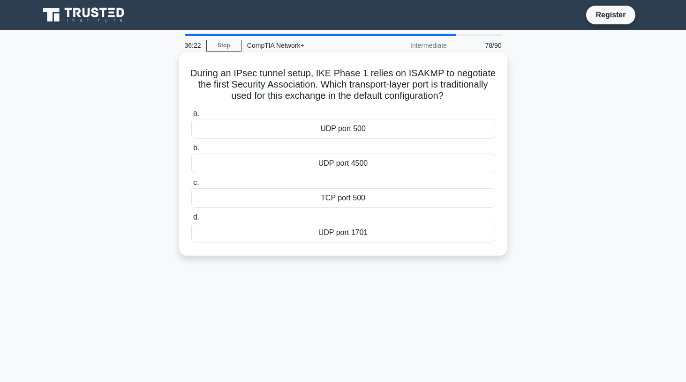
click at [347, 201] on div "TCP port 500" at bounding box center [343, 198] width 304 height 20
click at [191, 186] on input "c. TCP port 500" at bounding box center [191, 183] width 0 height 6
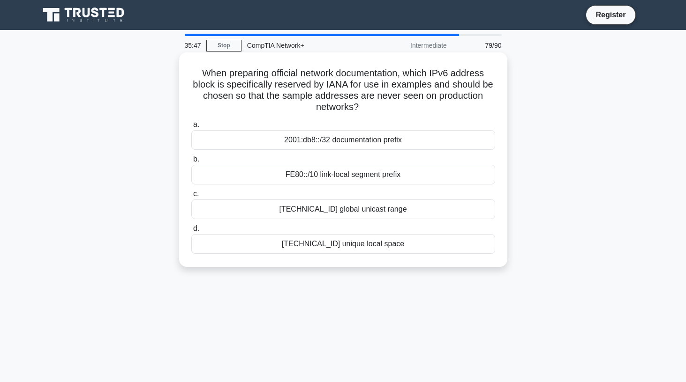
click at [356, 144] on div "2001:db8::/32 documentation prefix" at bounding box center [343, 140] width 304 height 20
click at [191, 128] on input "a. 2001:db8::/32 documentation prefix" at bounding box center [191, 125] width 0 height 6
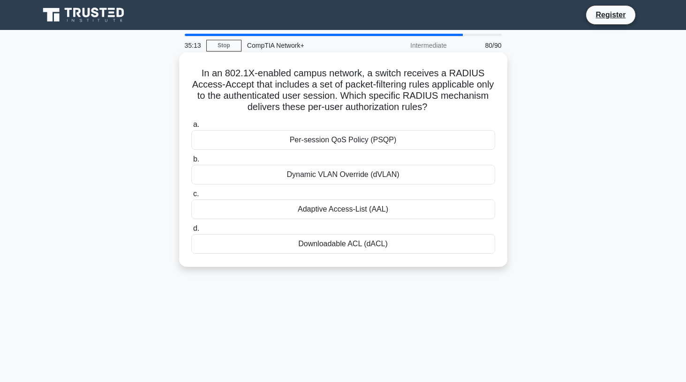
click at [346, 213] on div "Adaptive Access-List (AAL)" at bounding box center [343, 210] width 304 height 20
click at [191, 197] on input "c. Adaptive Access-List (AAL)" at bounding box center [191, 194] width 0 height 6
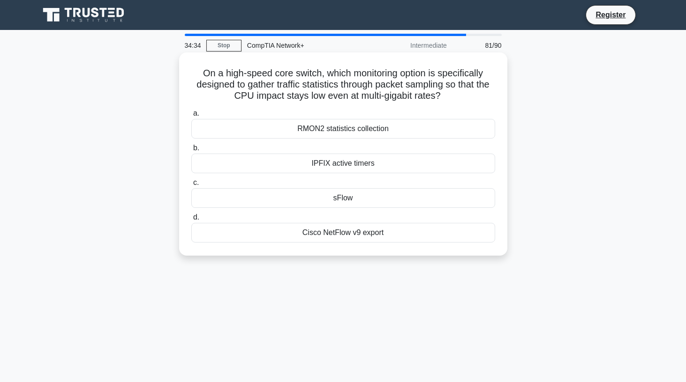
click at [343, 236] on div "Cisco NetFlow v9 export" at bounding box center [343, 233] width 304 height 20
click at [191, 221] on input "d. Cisco NetFlow v9 export" at bounding box center [191, 218] width 0 height 6
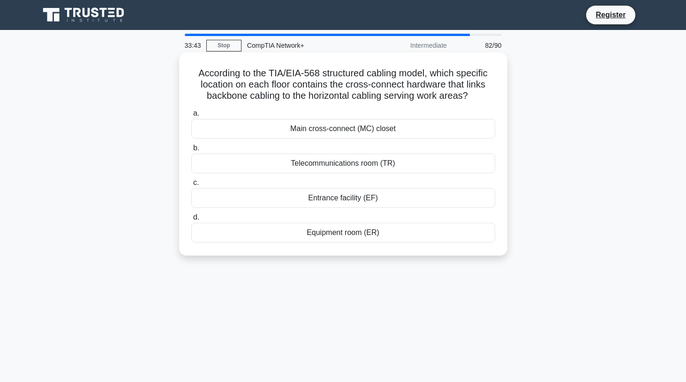
click at [352, 242] on div "Equipment room (ER)" at bounding box center [343, 233] width 304 height 20
click at [191, 221] on input "d. Equipment room (ER)" at bounding box center [191, 218] width 0 height 6
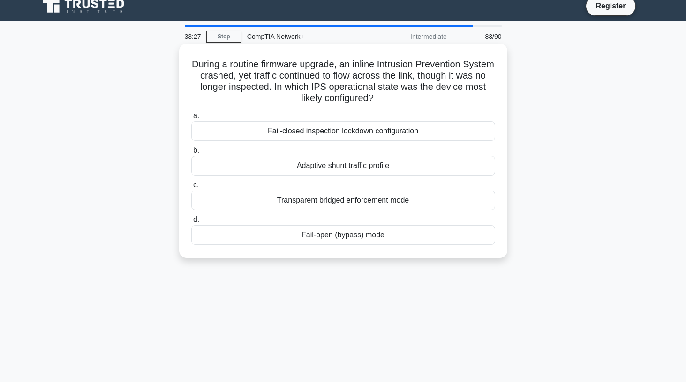
scroll to position [10, 0]
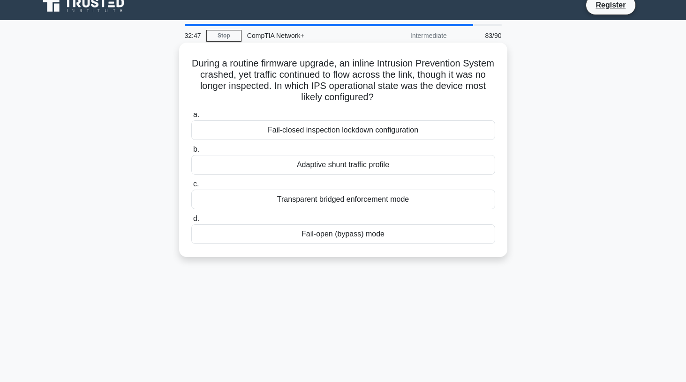
click at [335, 236] on div "Fail-open (bypass) mode" at bounding box center [343, 234] width 304 height 20
click at [191, 222] on input "d. Fail-open (bypass) mode" at bounding box center [191, 219] width 0 height 6
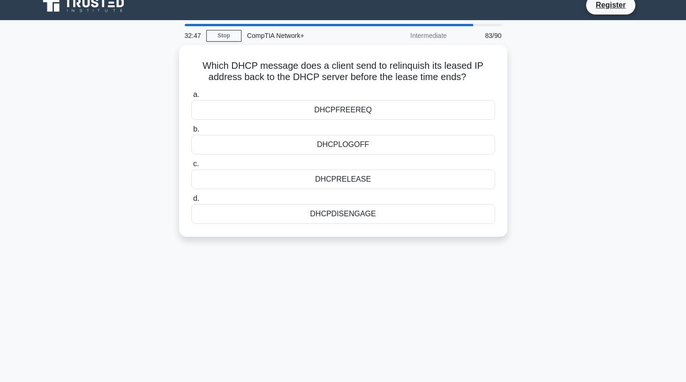
scroll to position [0, 0]
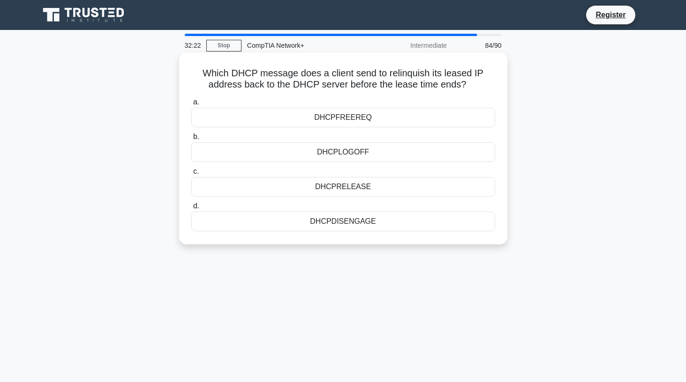
click at [360, 188] on div "DHCPRELEASE" at bounding box center [343, 187] width 304 height 20
click at [191, 175] on input "c. DHCPRELEASE" at bounding box center [191, 172] width 0 height 6
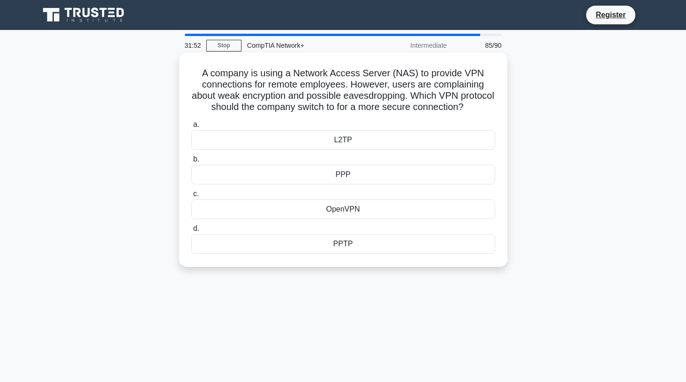
click at [339, 146] on div "L2TP" at bounding box center [343, 140] width 304 height 20
click at [191, 128] on input "a. L2TP" at bounding box center [191, 125] width 0 height 6
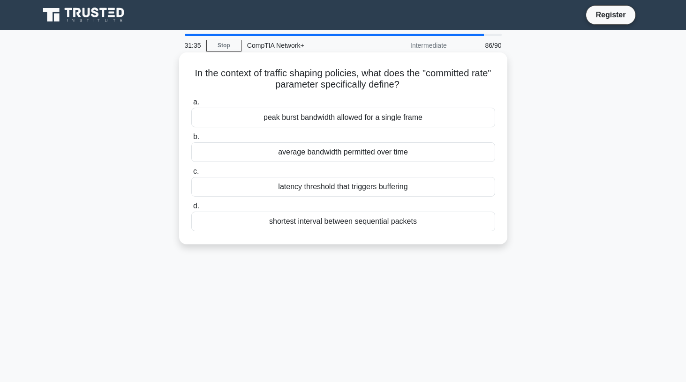
click at [349, 223] on div "shortest interval between sequential packets" at bounding box center [343, 222] width 304 height 20
click at [191, 209] on input "d. shortest interval between sequential packets" at bounding box center [191, 206] width 0 height 6
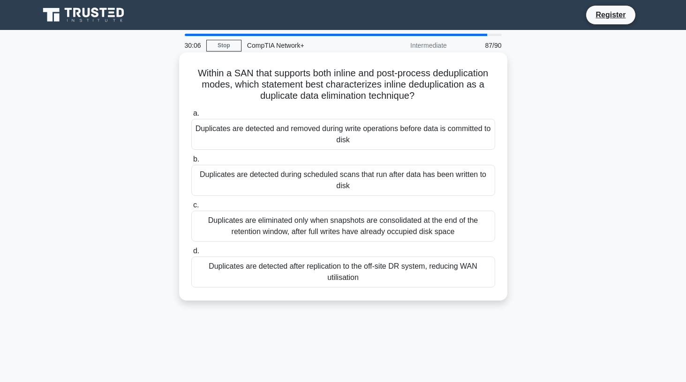
click at [351, 229] on div "Duplicates are eliminated only when snapshots are consolidated at the end of th…" at bounding box center [343, 226] width 304 height 31
click at [191, 209] on input "c. Duplicates are eliminated only when snapshots are consolidated at the end of…" at bounding box center [191, 205] width 0 height 6
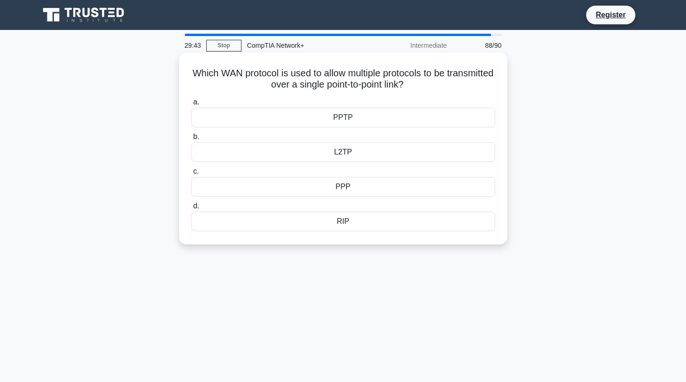
click at [344, 221] on div "RIP" at bounding box center [343, 222] width 304 height 20
click at [191, 209] on input "d. RIP" at bounding box center [191, 206] width 0 height 6
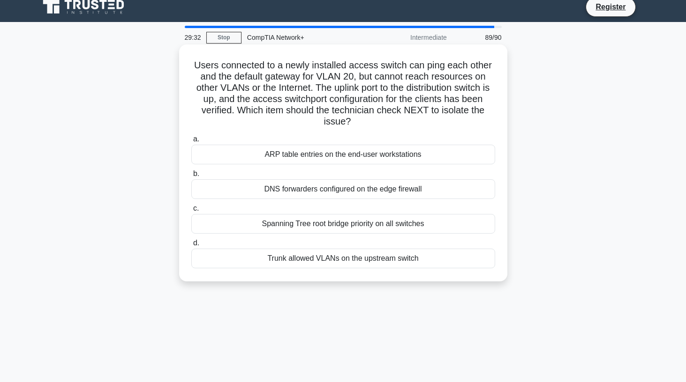
scroll to position [12, 0]
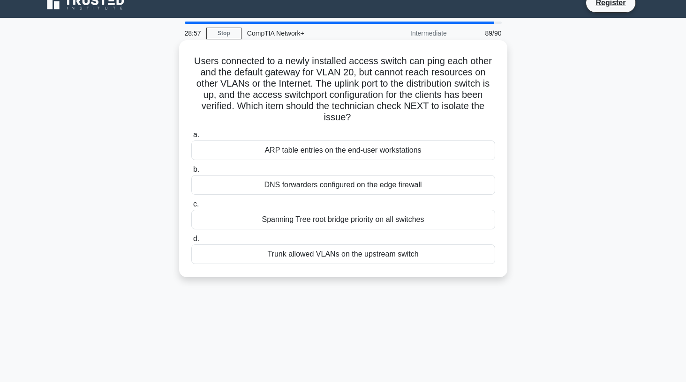
click at [344, 167] on label "b. DNS forwarders configured on the edge firewall" at bounding box center [343, 179] width 304 height 31
click at [191, 167] on input "b. DNS forwarders configured on the edge firewall" at bounding box center [191, 170] width 0 height 6
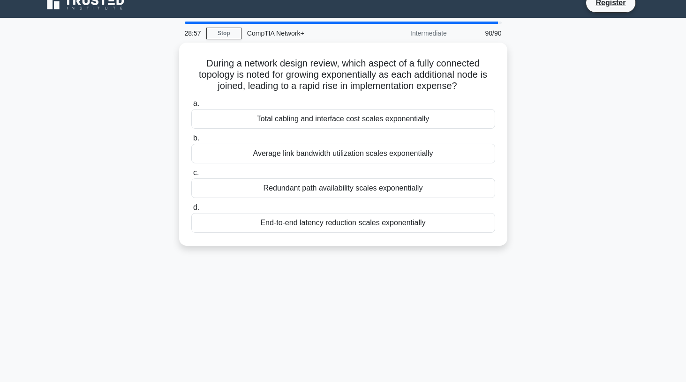
scroll to position [0, 0]
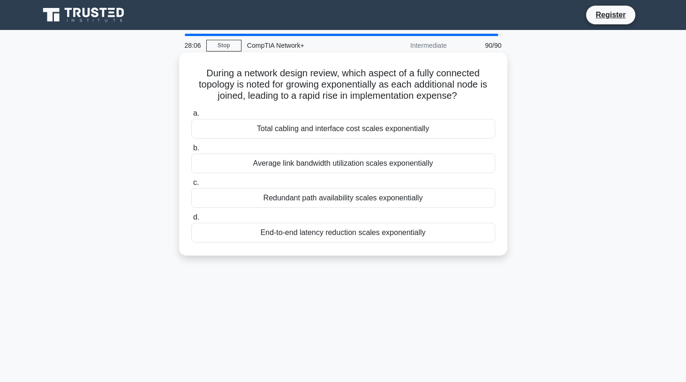
click at [346, 134] on div "Total cabling and interface cost scales exponentially" at bounding box center [343, 129] width 304 height 20
click at [191, 117] on input "a. Total cabling and interface cost scales exponentially" at bounding box center [191, 114] width 0 height 6
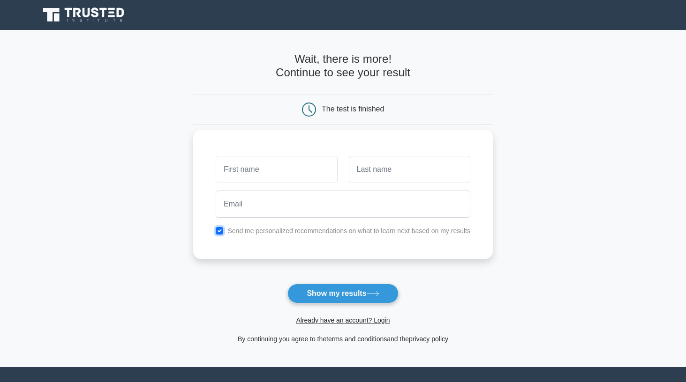
click at [219, 230] on input "checkbox" at bounding box center [219, 230] width 7 height 7
checkbox input "false"
click at [360, 293] on button "Show my results" at bounding box center [342, 294] width 111 height 20
click at [312, 166] on input "text" at bounding box center [276, 169] width 121 height 27
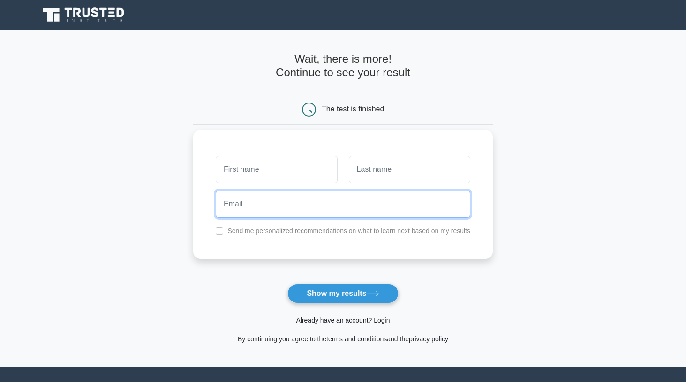
click at [350, 203] on input "email" at bounding box center [343, 204] width 254 height 27
click at [320, 169] on input "text" at bounding box center [276, 169] width 121 height 27
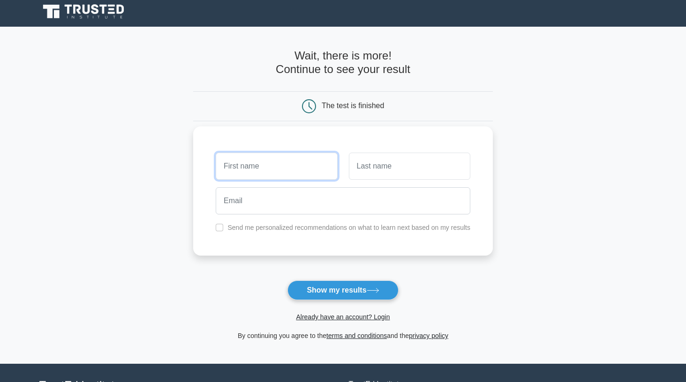
scroll to position [2, 0]
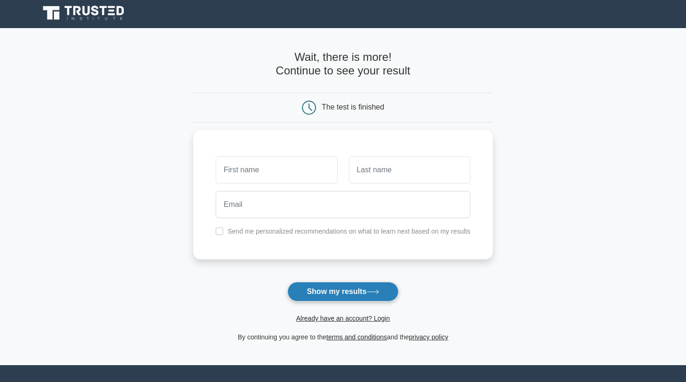
click at [340, 289] on button "Show my results" at bounding box center [342, 292] width 111 height 20
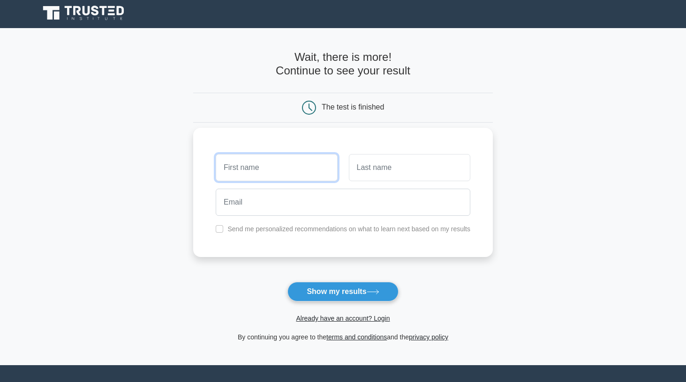
click at [292, 167] on input "text" at bounding box center [276, 167] width 121 height 27
click at [279, 111] on div "The test is finished" at bounding box center [343, 108] width 200 height 14
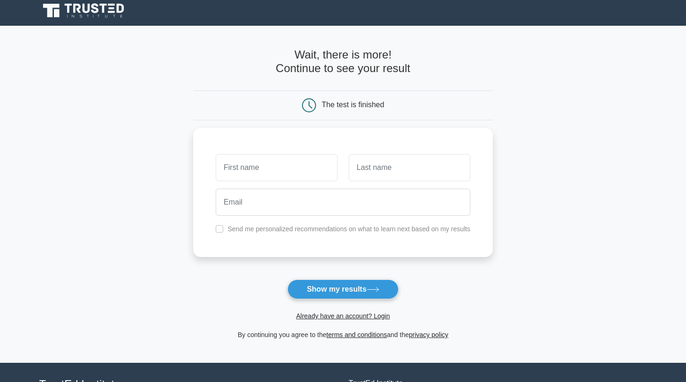
scroll to position [6, 0]
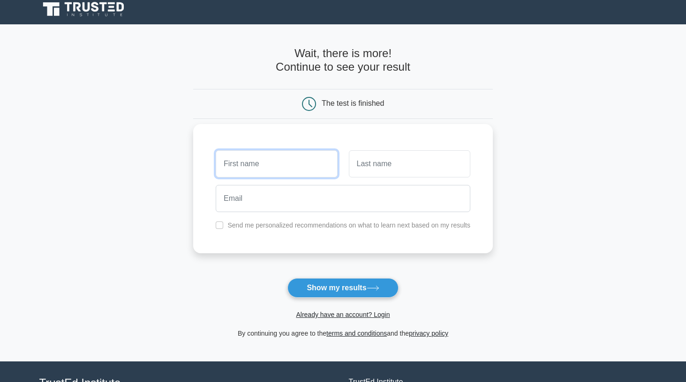
click at [244, 169] on input "text" at bounding box center [276, 163] width 121 height 27
type input "A"
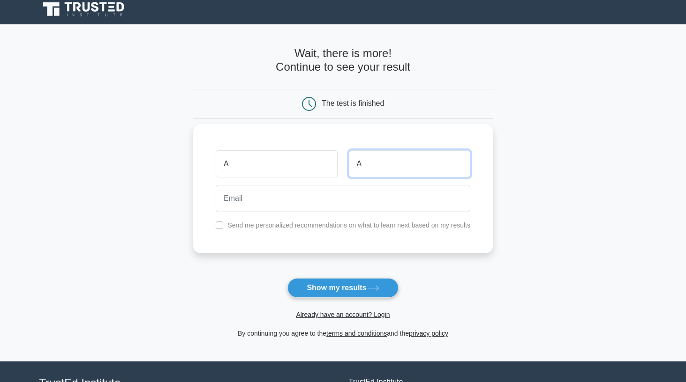
type input "A"
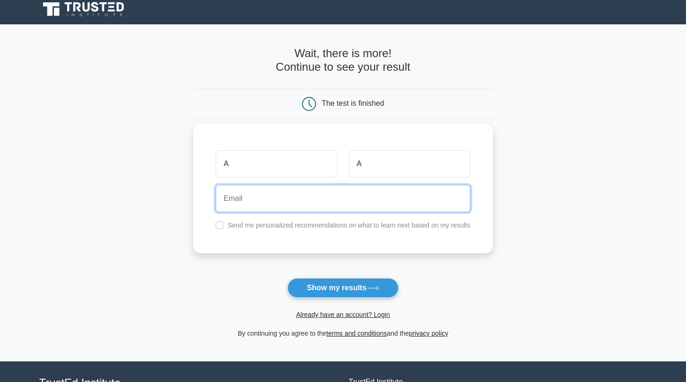
click at [233, 210] on input "email" at bounding box center [343, 198] width 254 height 27
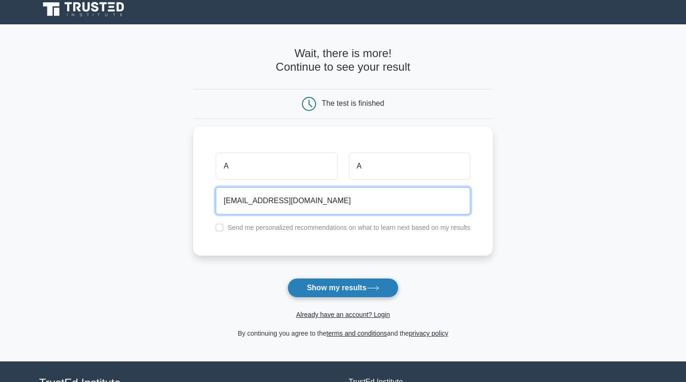
type input "testjunks@hotmail.com"
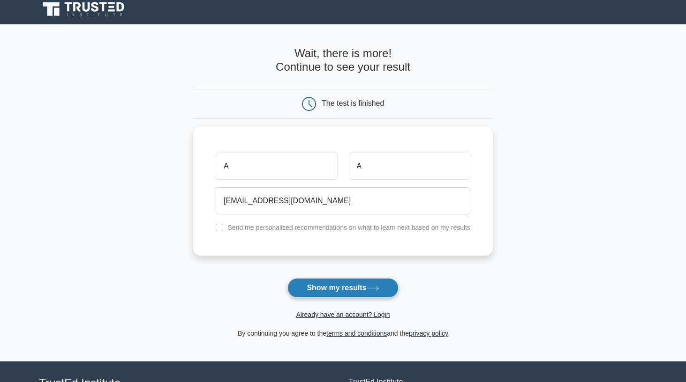
click at [341, 287] on button "Show my results" at bounding box center [342, 288] width 111 height 20
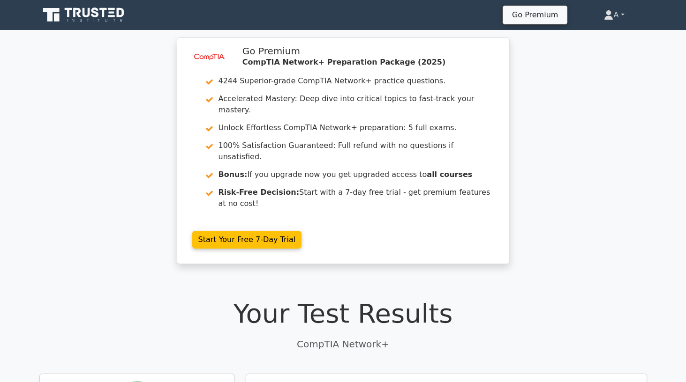
click at [609, 16] on link "A" at bounding box center [613, 15] width 65 height 19
click at [597, 51] on link "Settings" at bounding box center [619, 52] width 74 height 15
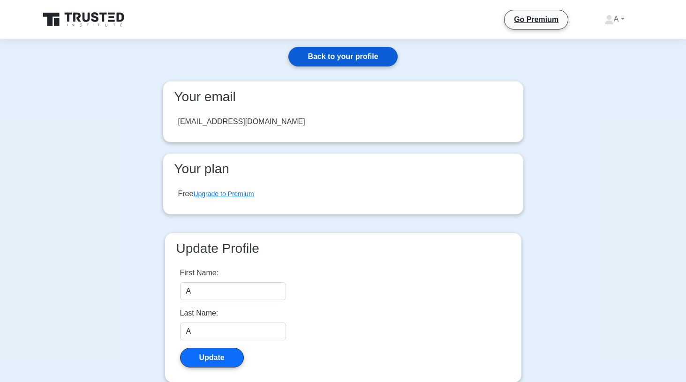
click at [364, 56] on link "Back to your profile" at bounding box center [342, 57] width 109 height 20
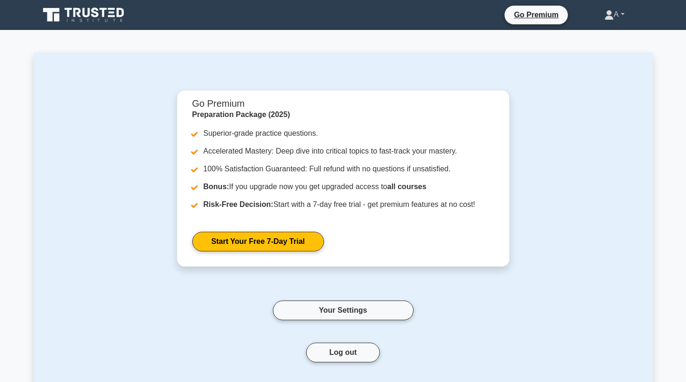
click at [606, 15] on icon at bounding box center [608, 14] width 9 height 9
click at [591, 38] on link "Profile" at bounding box center [619, 36] width 74 height 15
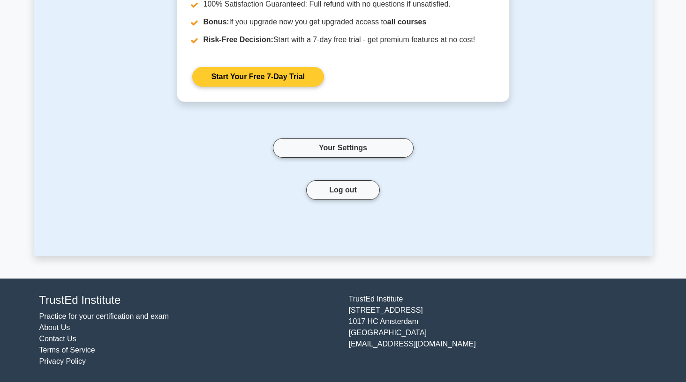
scroll to position [163, 0]
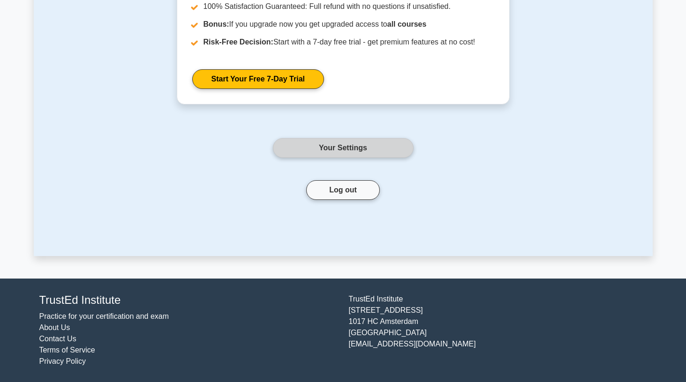
click at [349, 155] on link "Your Settings" at bounding box center [343, 148] width 141 height 20
